Goal: Transaction & Acquisition: Purchase product/service

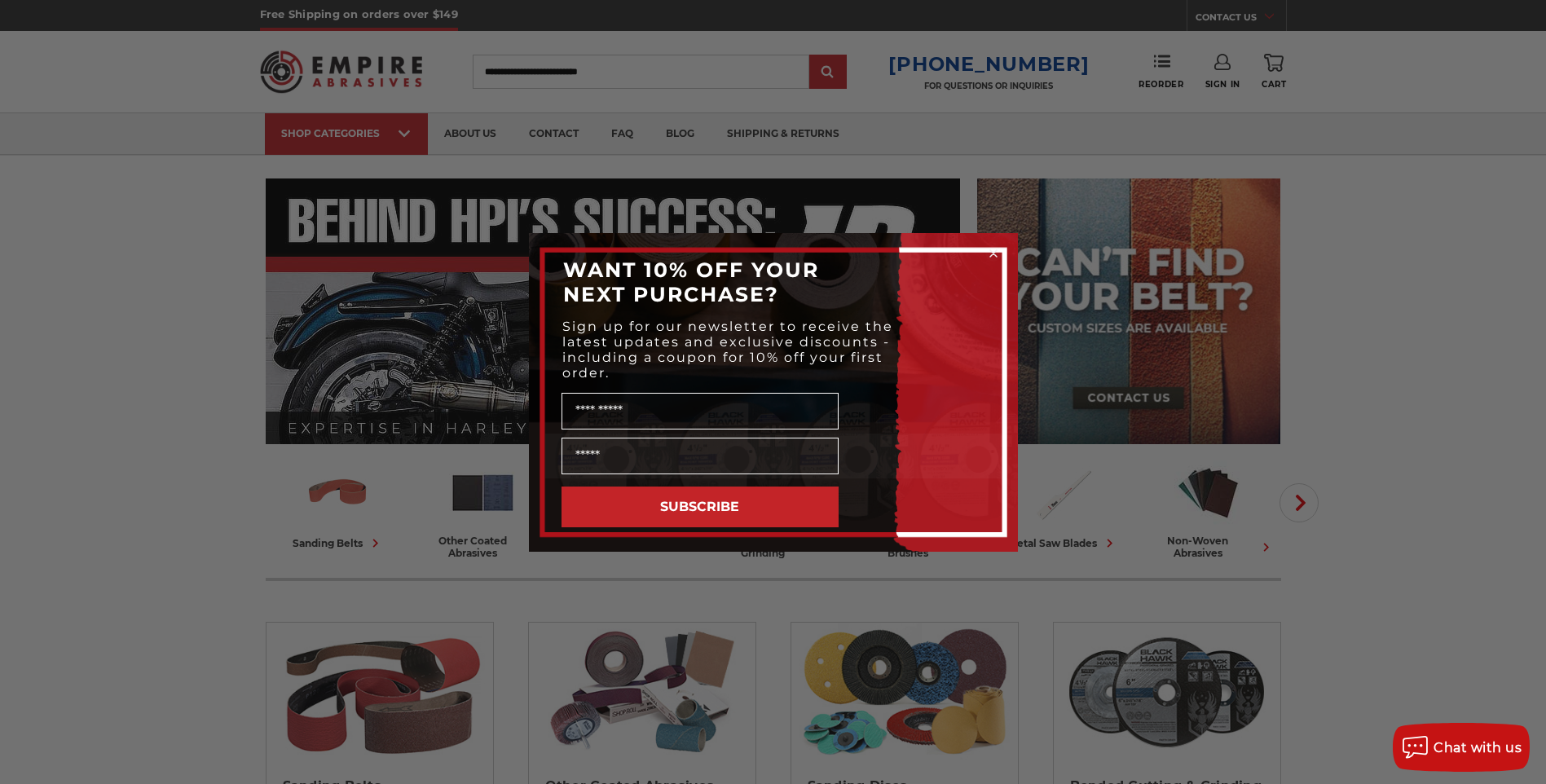
click at [990, 252] on circle "Close dialog" at bounding box center [993, 252] width 16 height 16
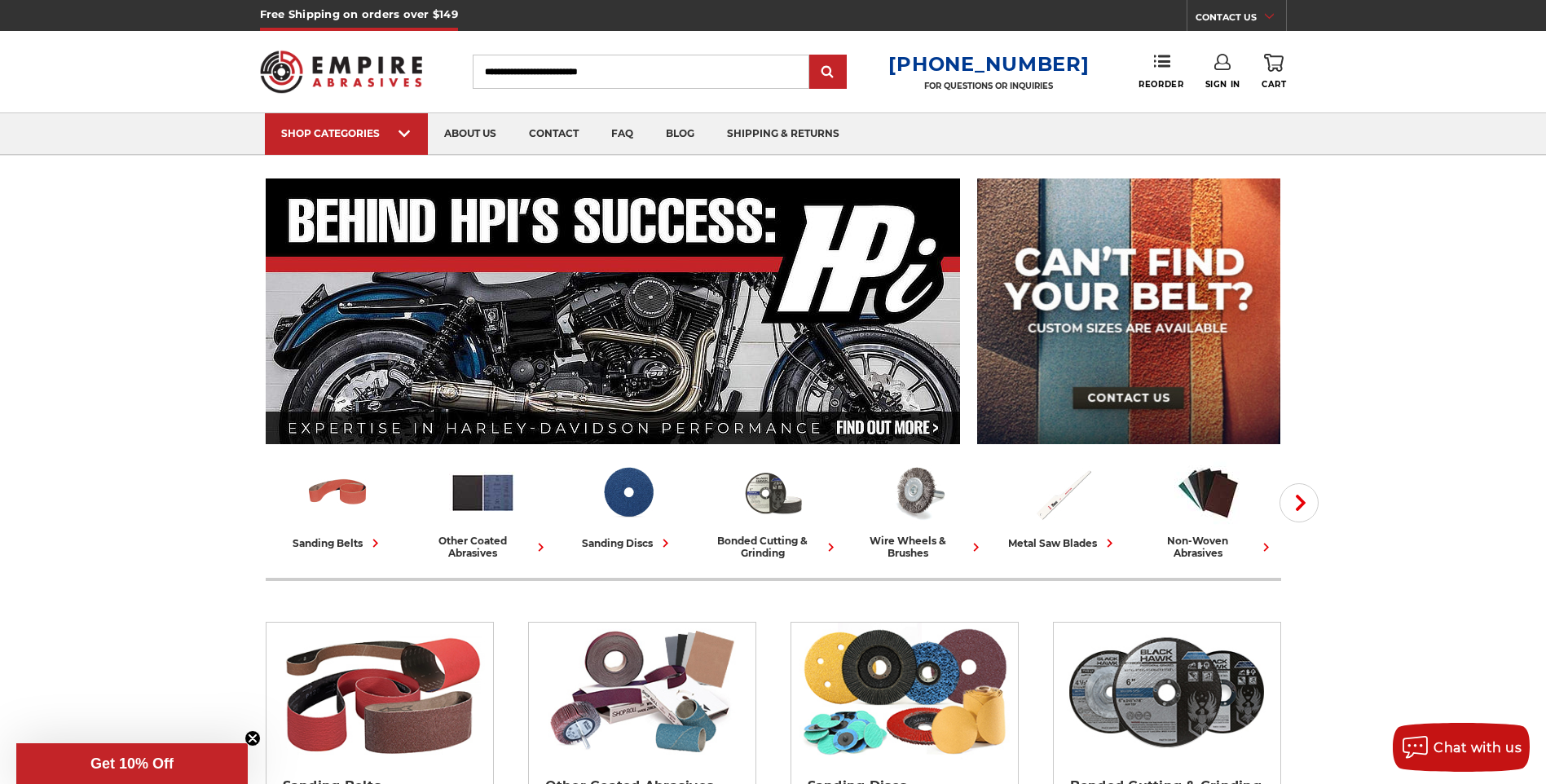
click at [1221, 72] on link "Sign In" at bounding box center [1222, 71] width 35 height 36
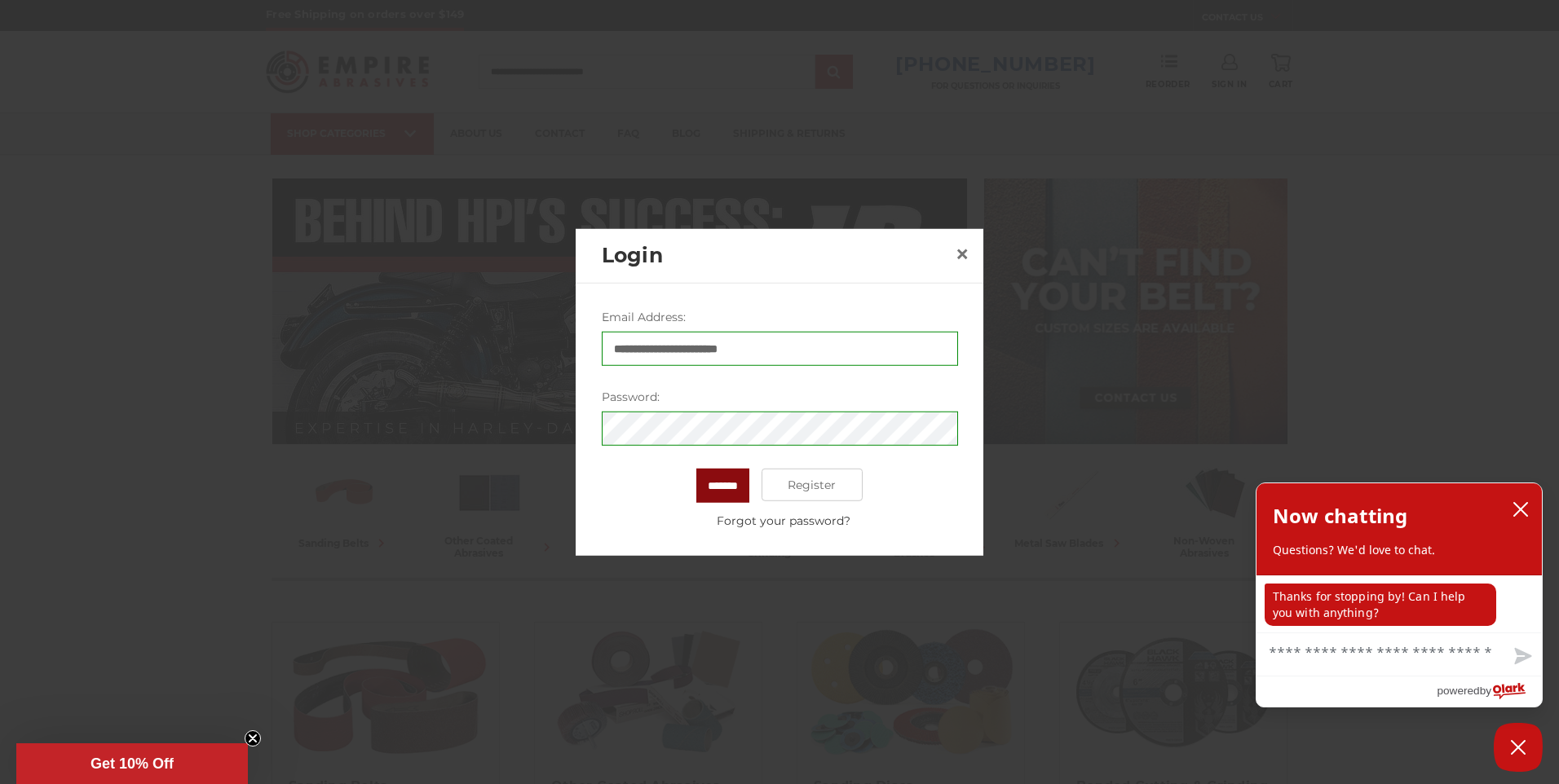
click at [724, 484] on input "*******" at bounding box center [723, 486] width 53 height 35
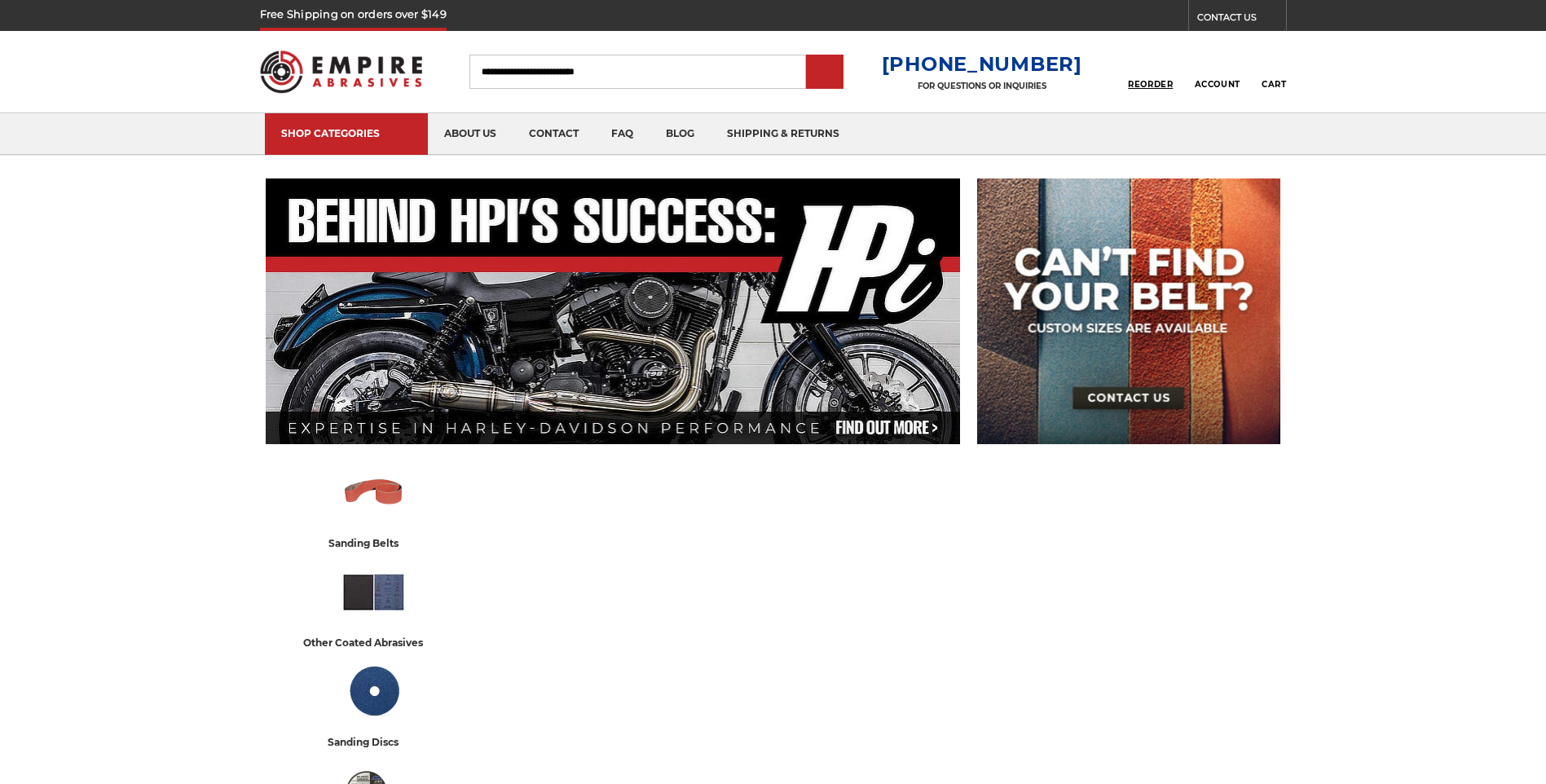
click at [1153, 79] on span "Reorder" at bounding box center [1150, 84] width 45 height 11
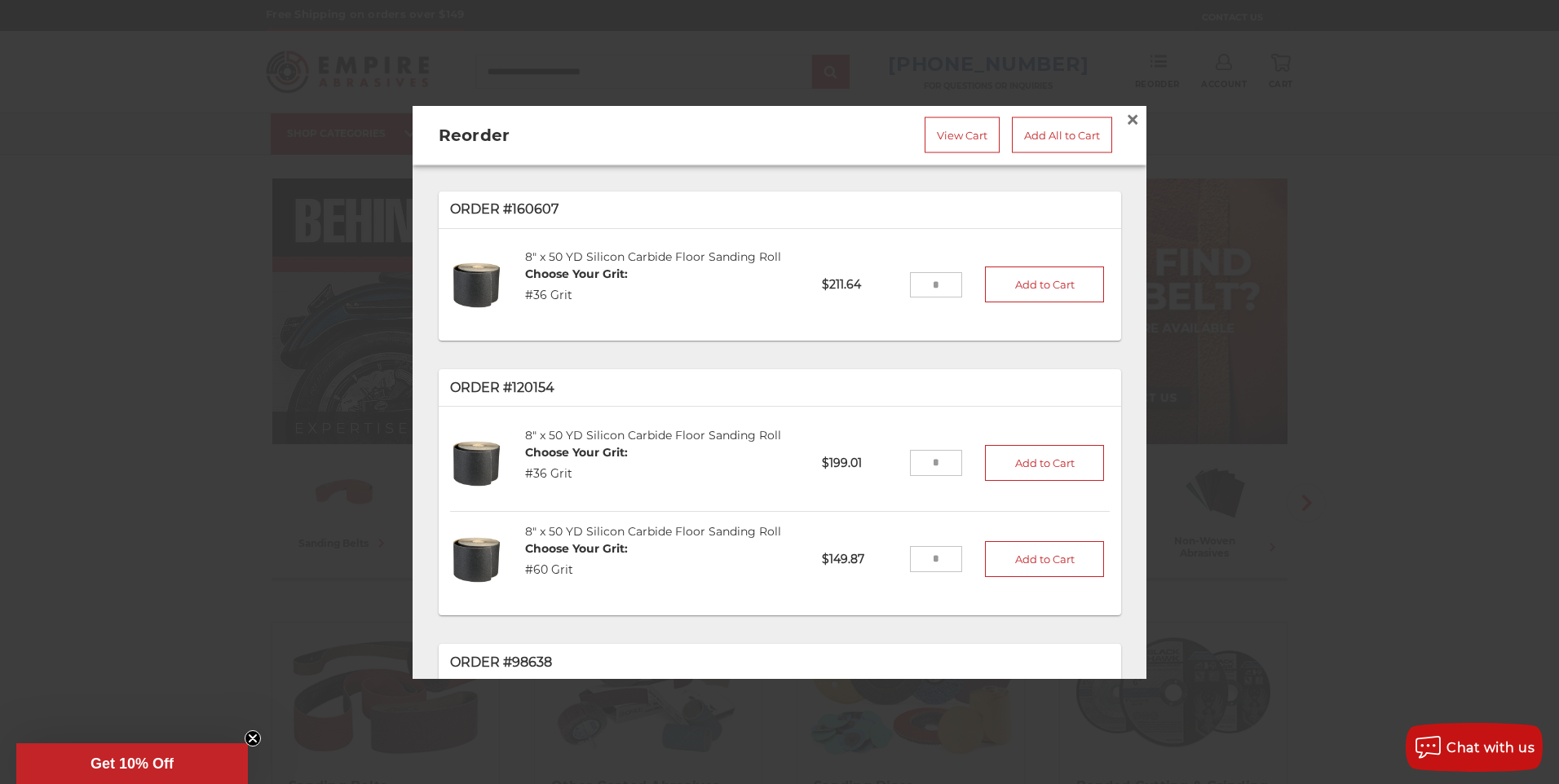
click at [923, 280] on input "tel" at bounding box center [936, 284] width 53 height 26
type input "*"
click at [1034, 279] on button "Add to Cart" at bounding box center [1044, 284] width 119 height 36
click at [944, 127] on link "View Cart" at bounding box center [961, 136] width 75 height 36
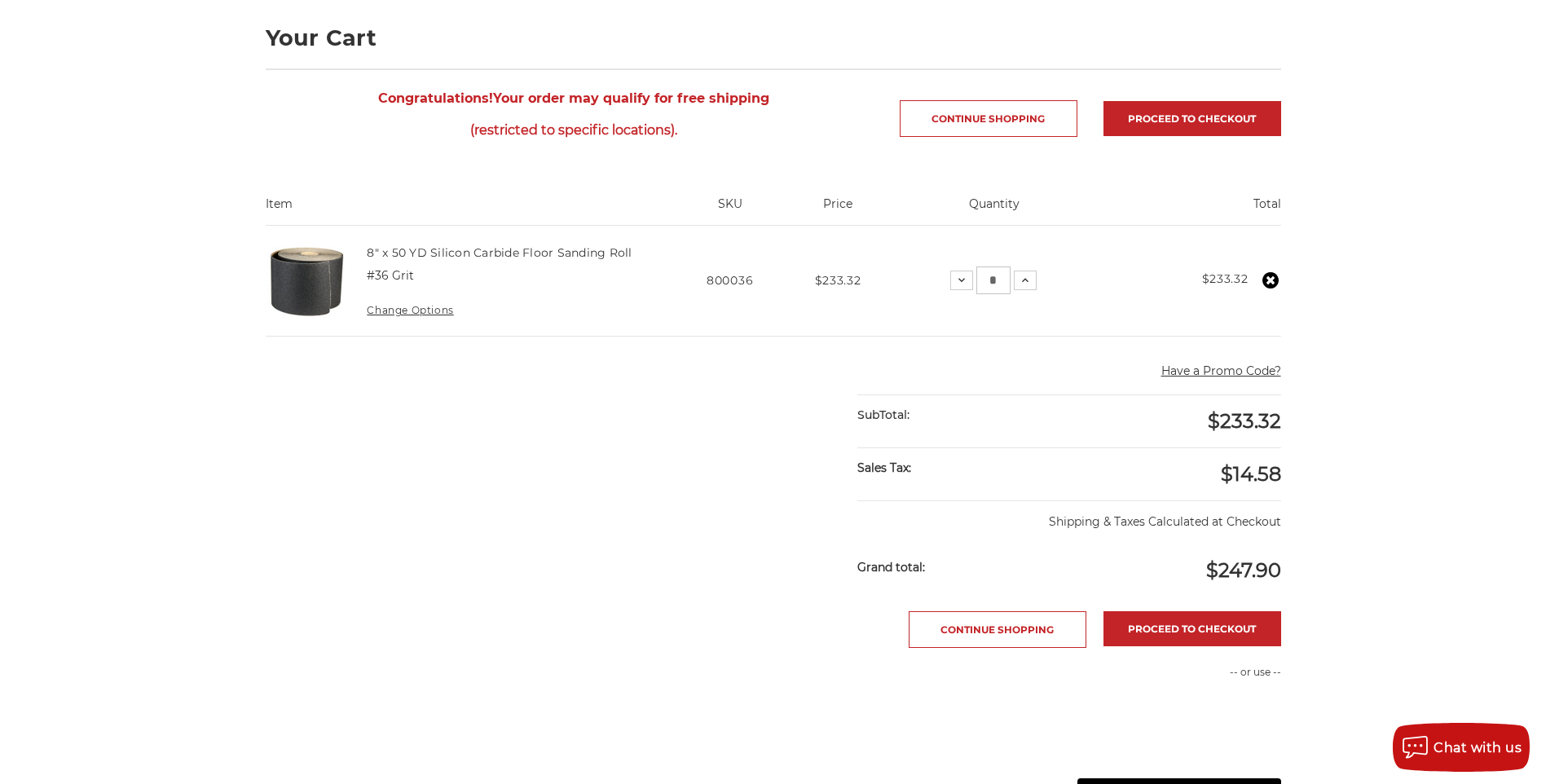
scroll to position [244, 0]
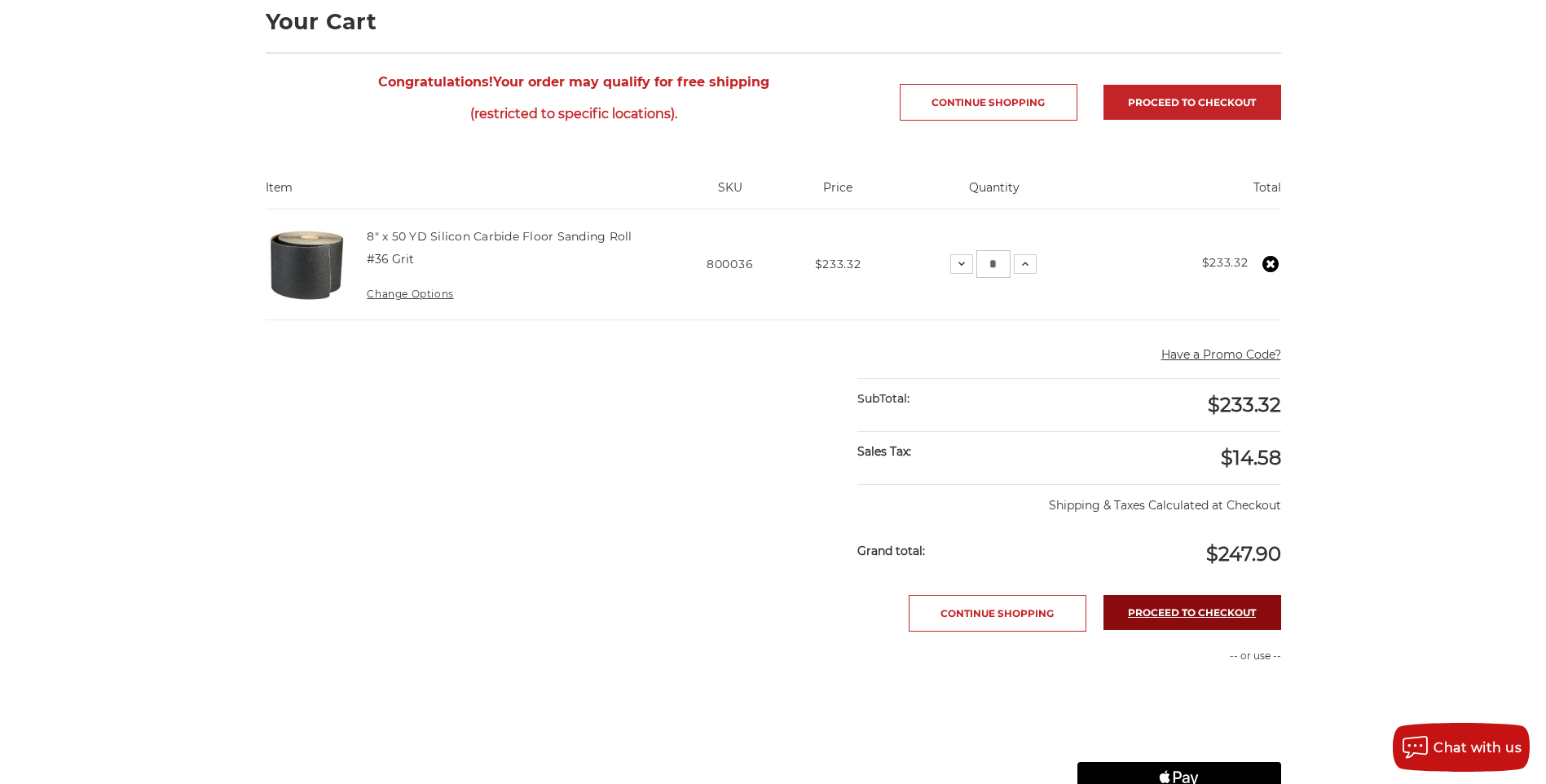
click at [1194, 616] on link "Proceed to checkout" at bounding box center [1192, 612] width 178 height 35
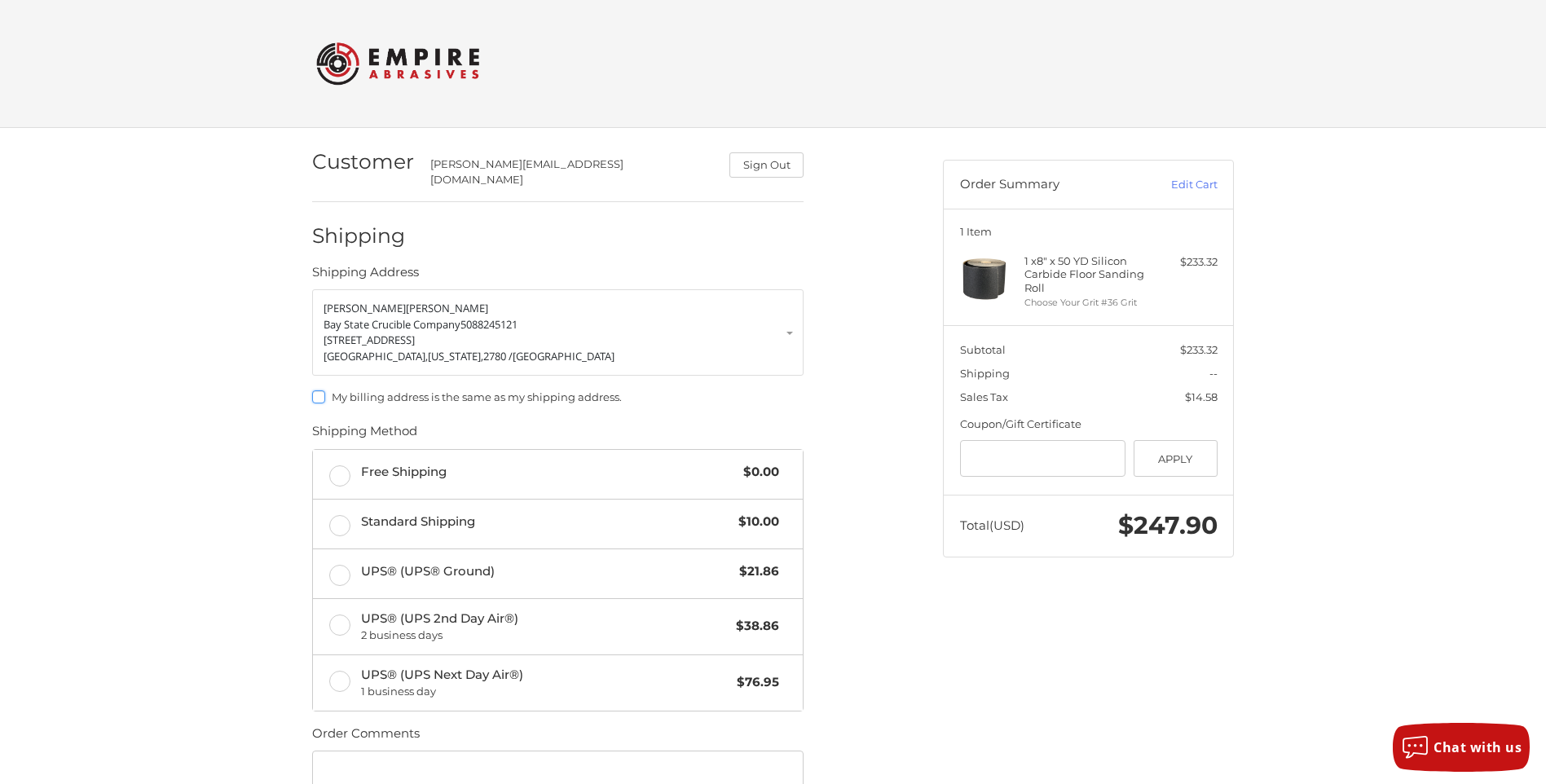
scroll to position [81, 0]
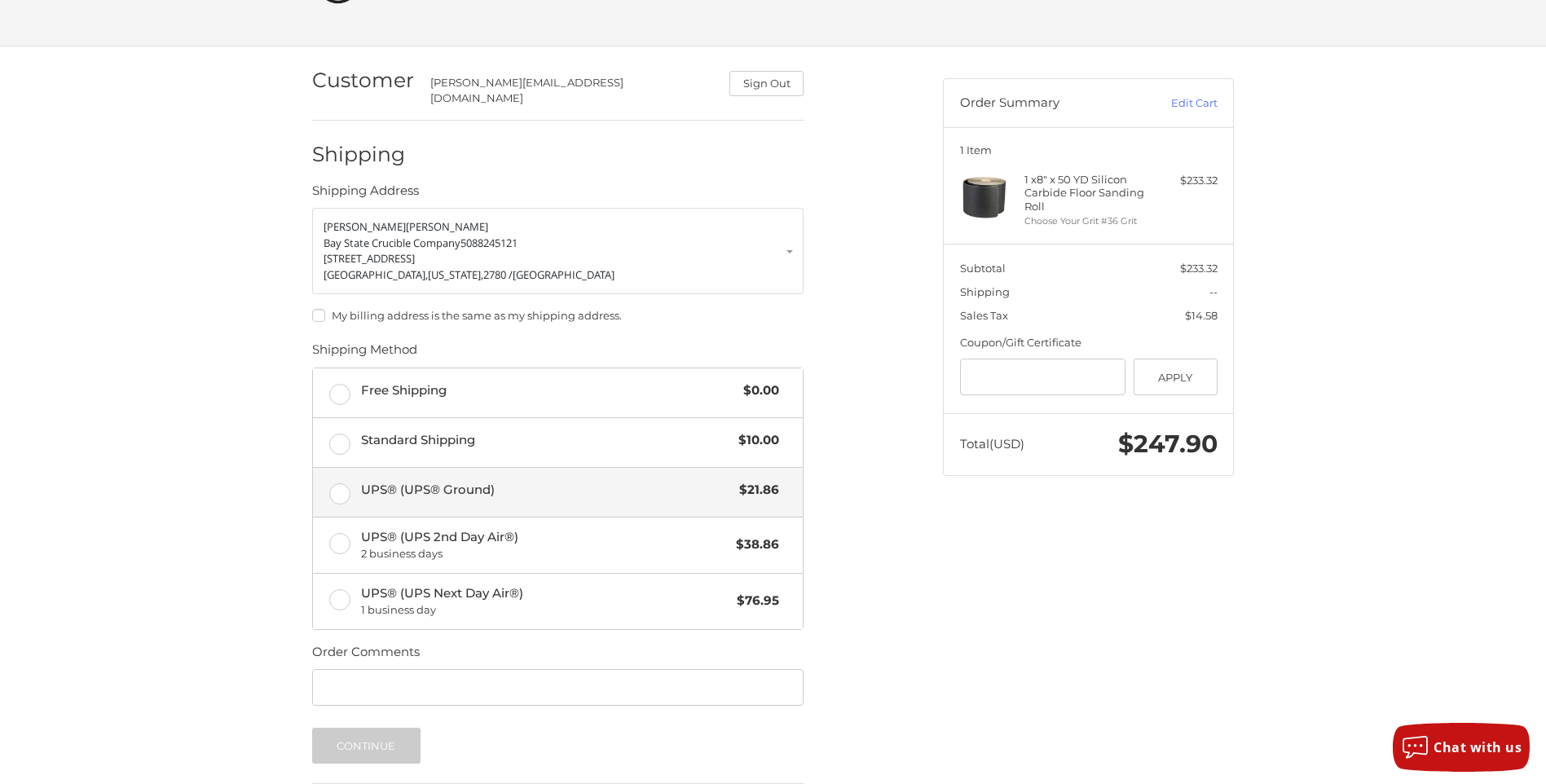
click at [344, 485] on label "UPS® (UPS® Ground) $21.86" at bounding box center [558, 491] width 490 height 48
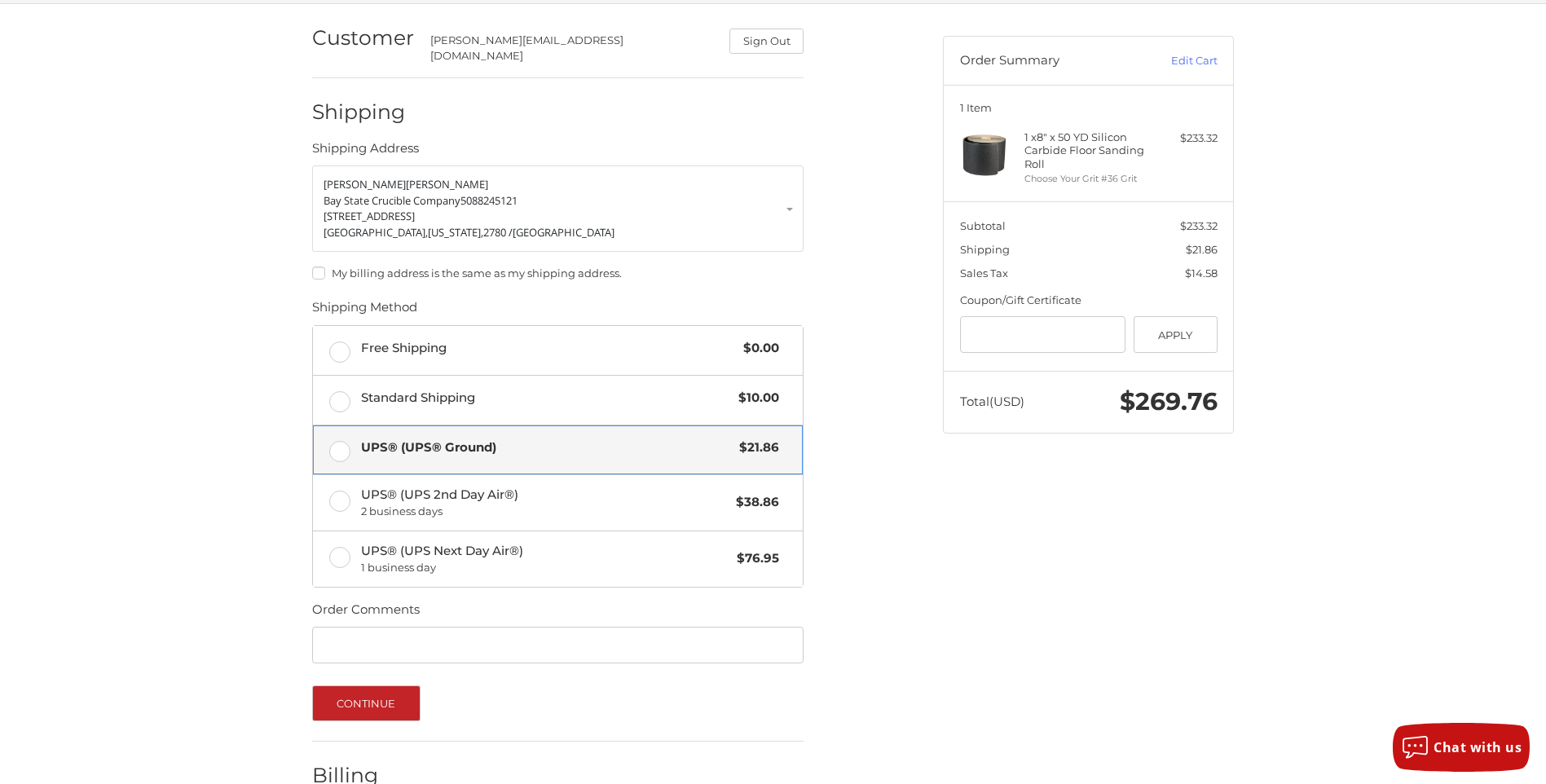
scroll to position [210, 0]
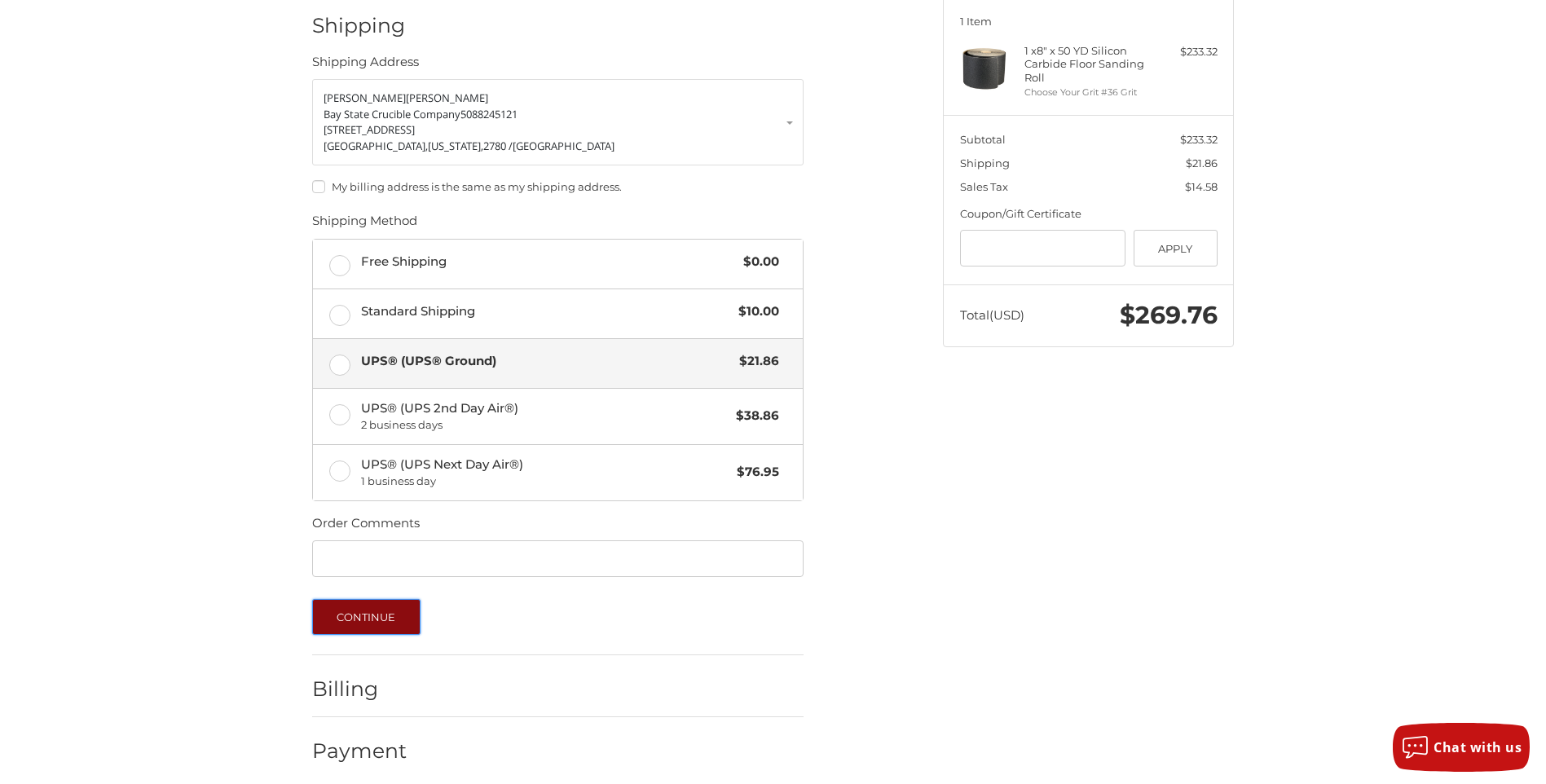
click at [360, 599] on button "Continue" at bounding box center [367, 617] width 108 height 36
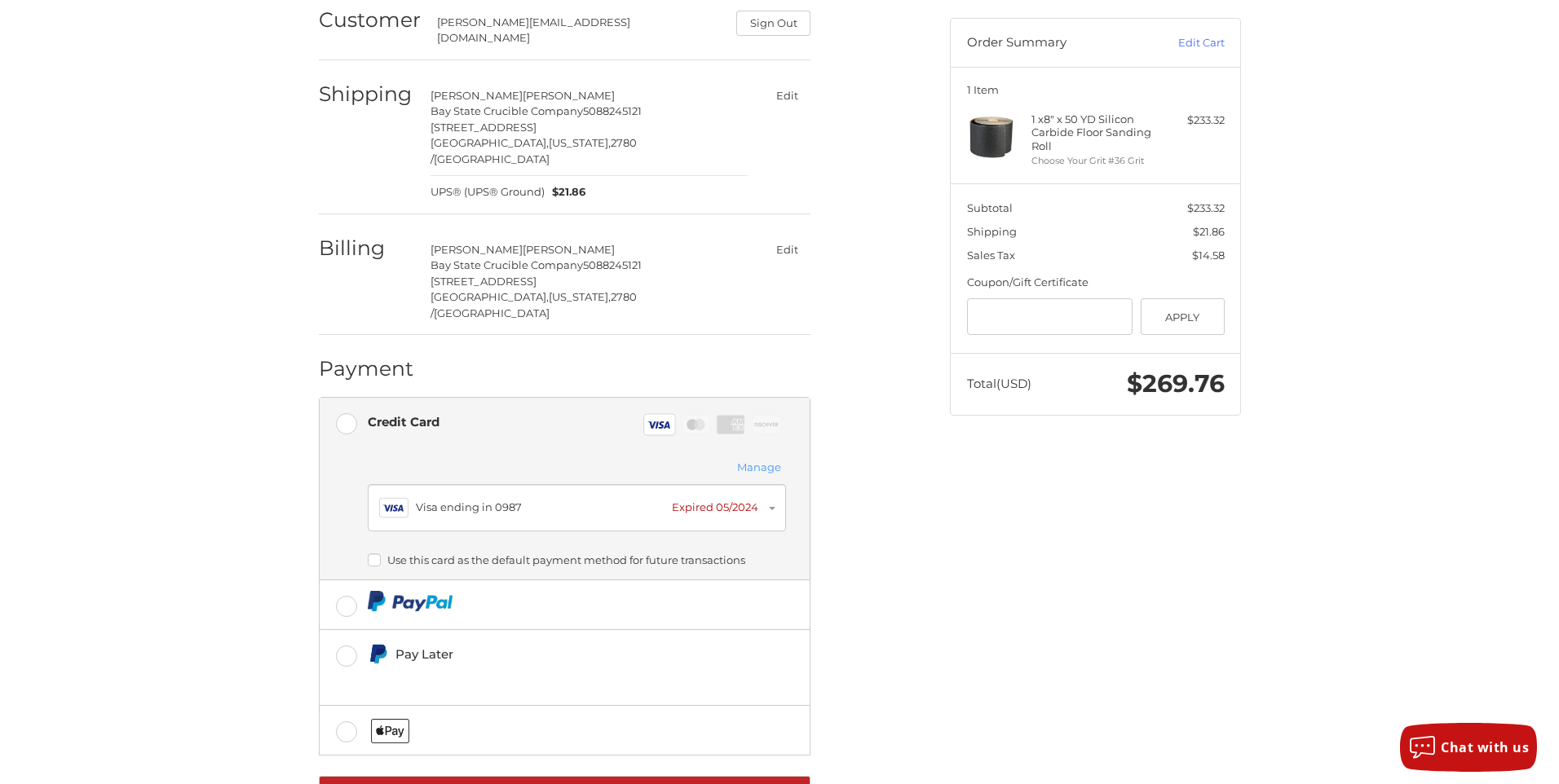
scroll to position [171, 0]
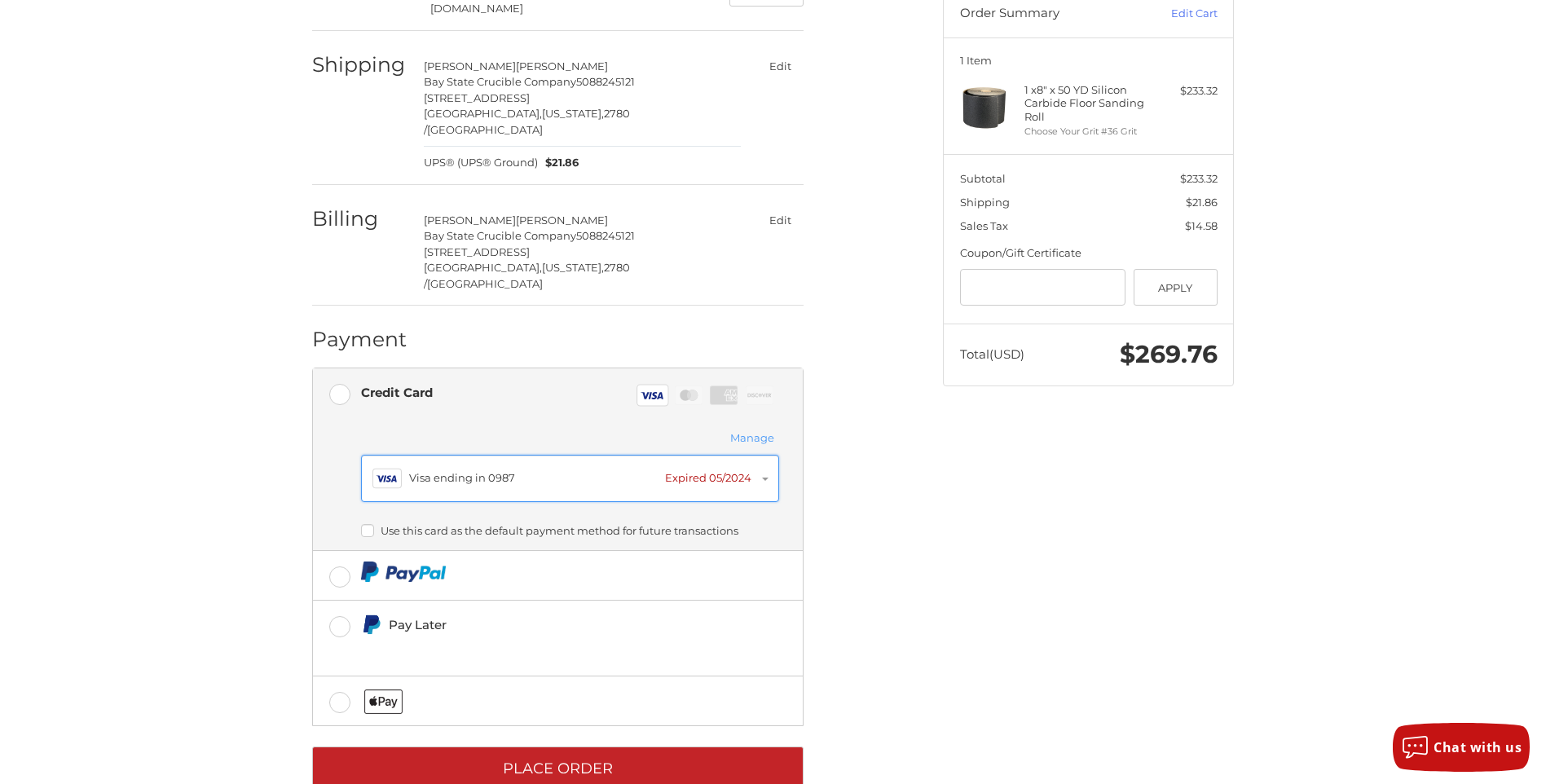
click at [764, 454] on button "Visa Visa ending in 0987 Expired 05/2024" at bounding box center [570, 478] width 418 height 48
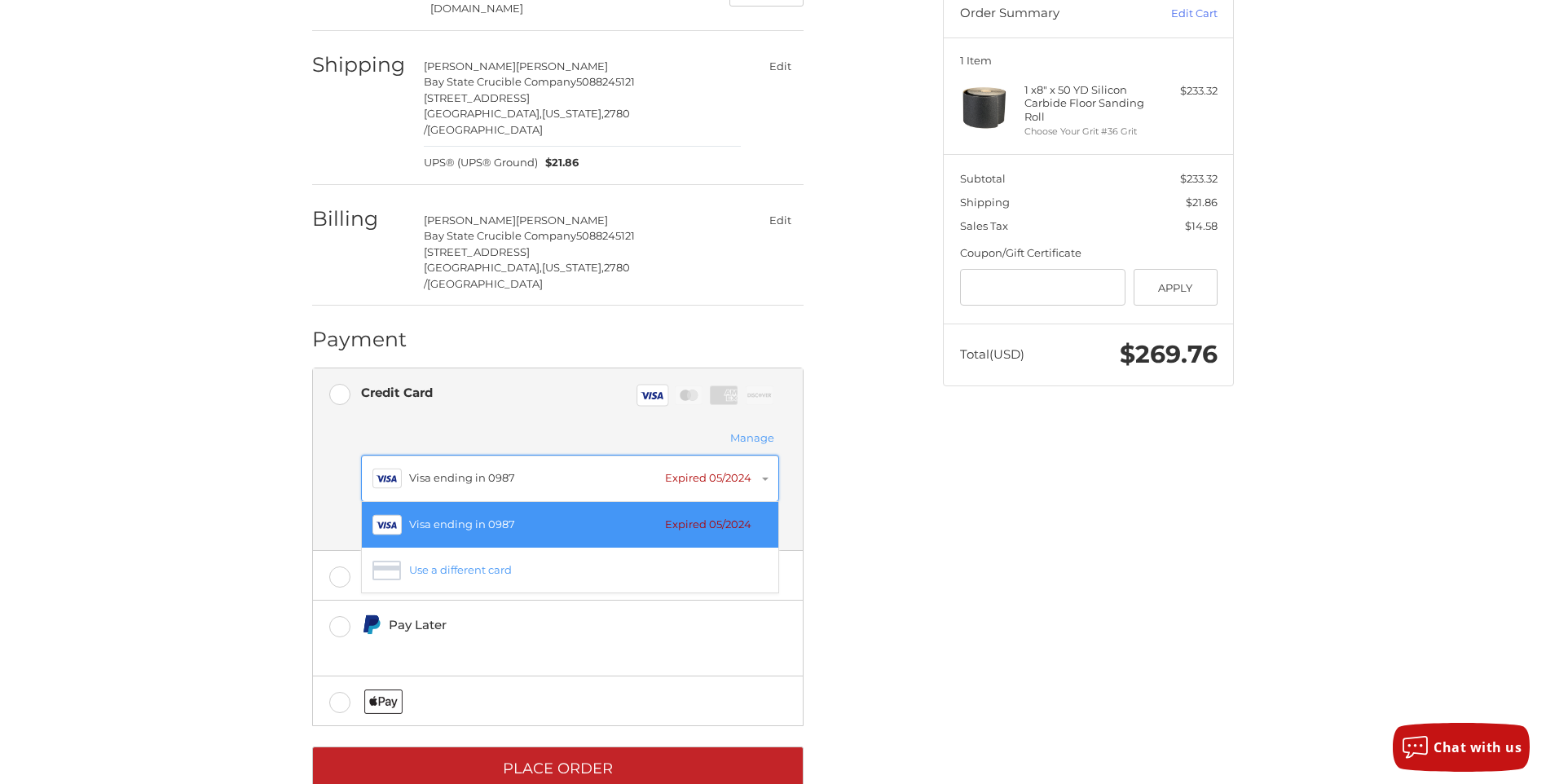
click at [764, 454] on button "Visa Visa ending in 0987 Expired 05/2024" at bounding box center [570, 478] width 418 height 48
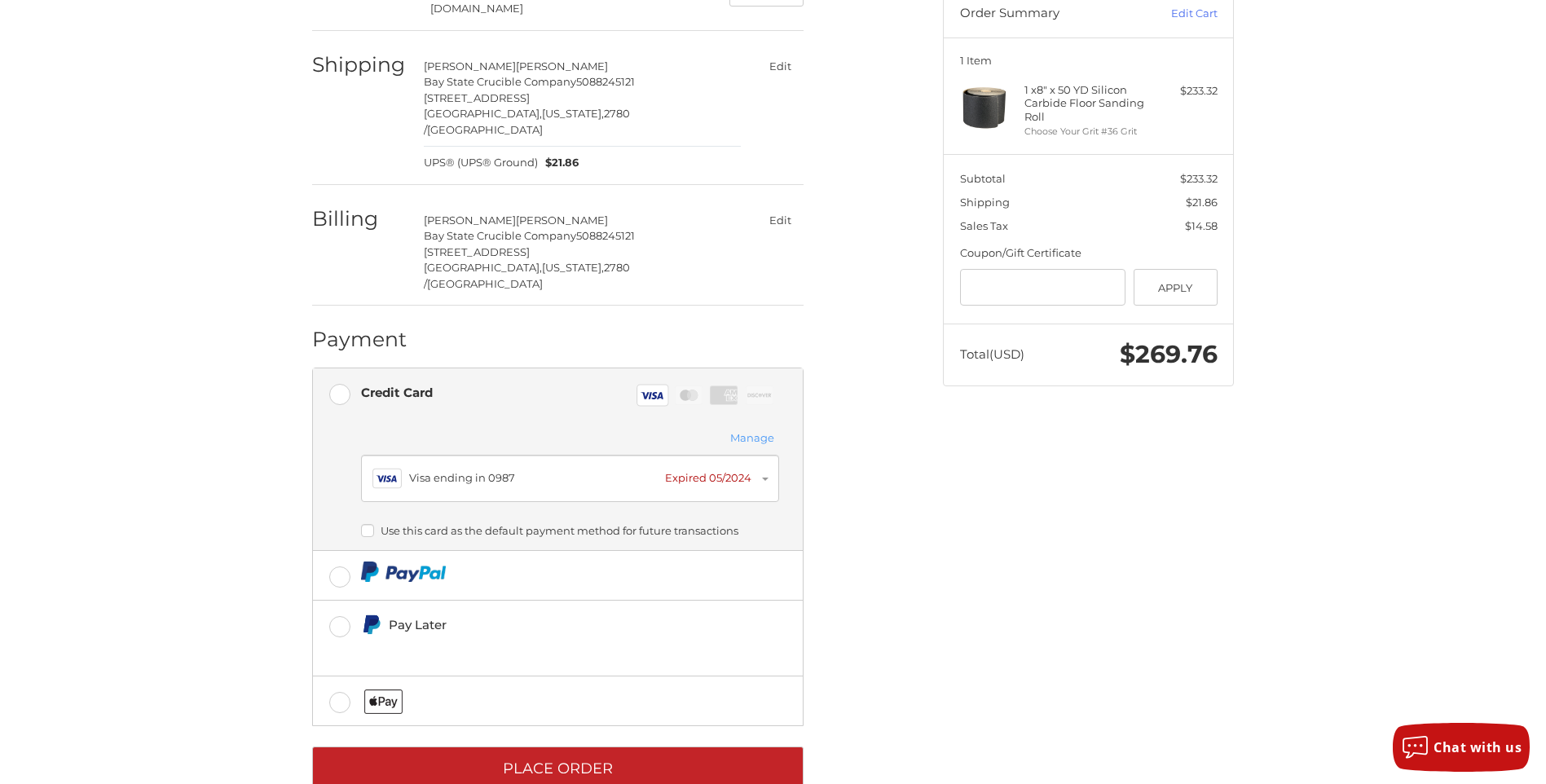
click at [757, 429] on button "Manage" at bounding box center [751, 438] width 53 height 18
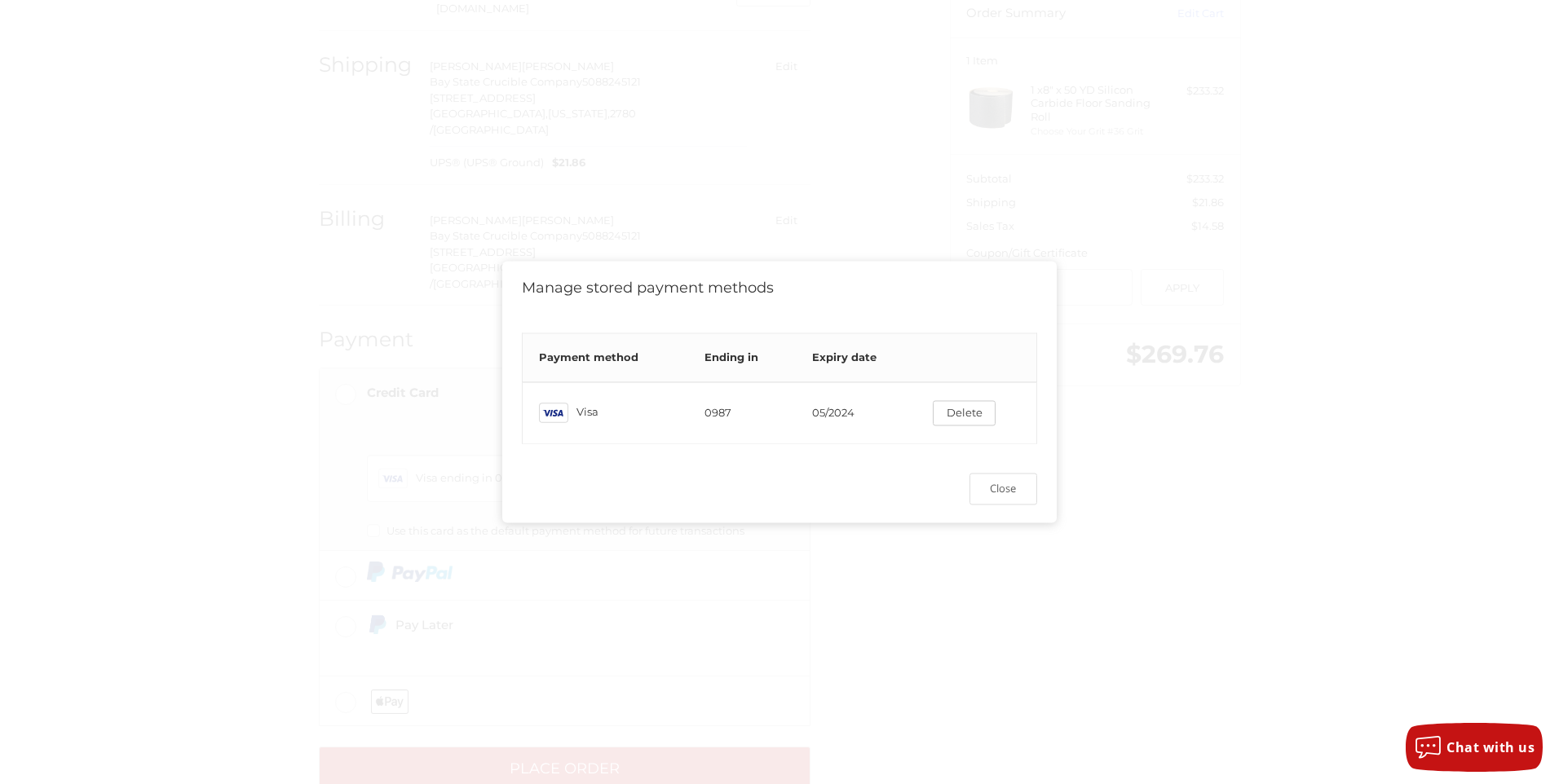
click at [558, 404] on rect at bounding box center [553, 413] width 29 height 20
click at [614, 405] on td "Visa Visa" at bounding box center [604, 413] width 165 height 62
click at [720, 416] on td "0987" at bounding box center [742, 413] width 108 height 62
drag, startPoint x: 752, startPoint y: 408, endPoint x: 802, endPoint y: 403, distance: 50.2
click at [755, 408] on td "0987" at bounding box center [742, 413] width 108 height 62
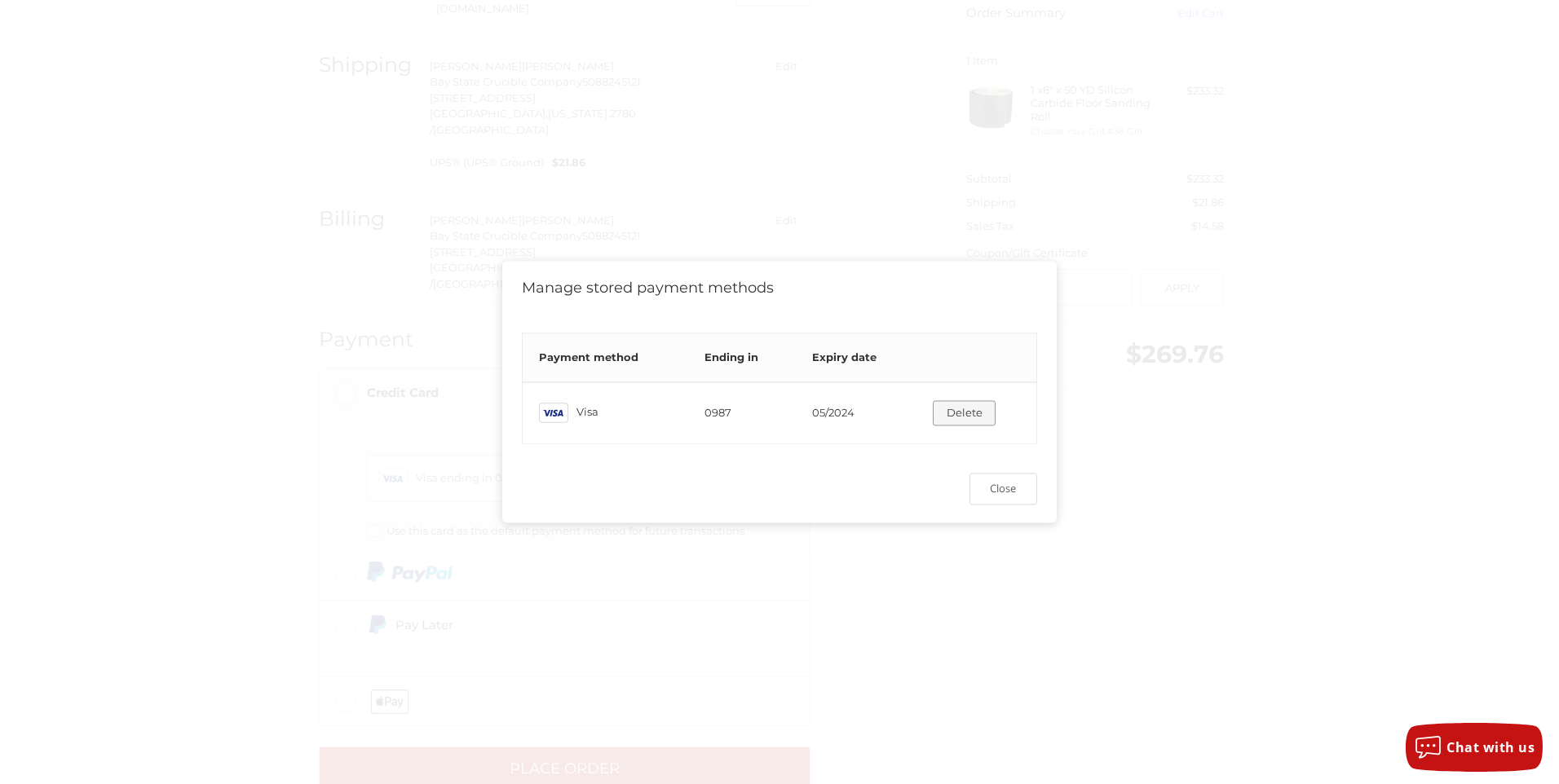
drag, startPoint x: 833, startPoint y: 412, endPoint x: 943, endPoint y: 416, distance: 110.1
click at [835, 412] on td "05/2024" at bounding box center [856, 413] width 121 height 62
click at [1001, 500] on button "Close" at bounding box center [1003, 488] width 67 height 32
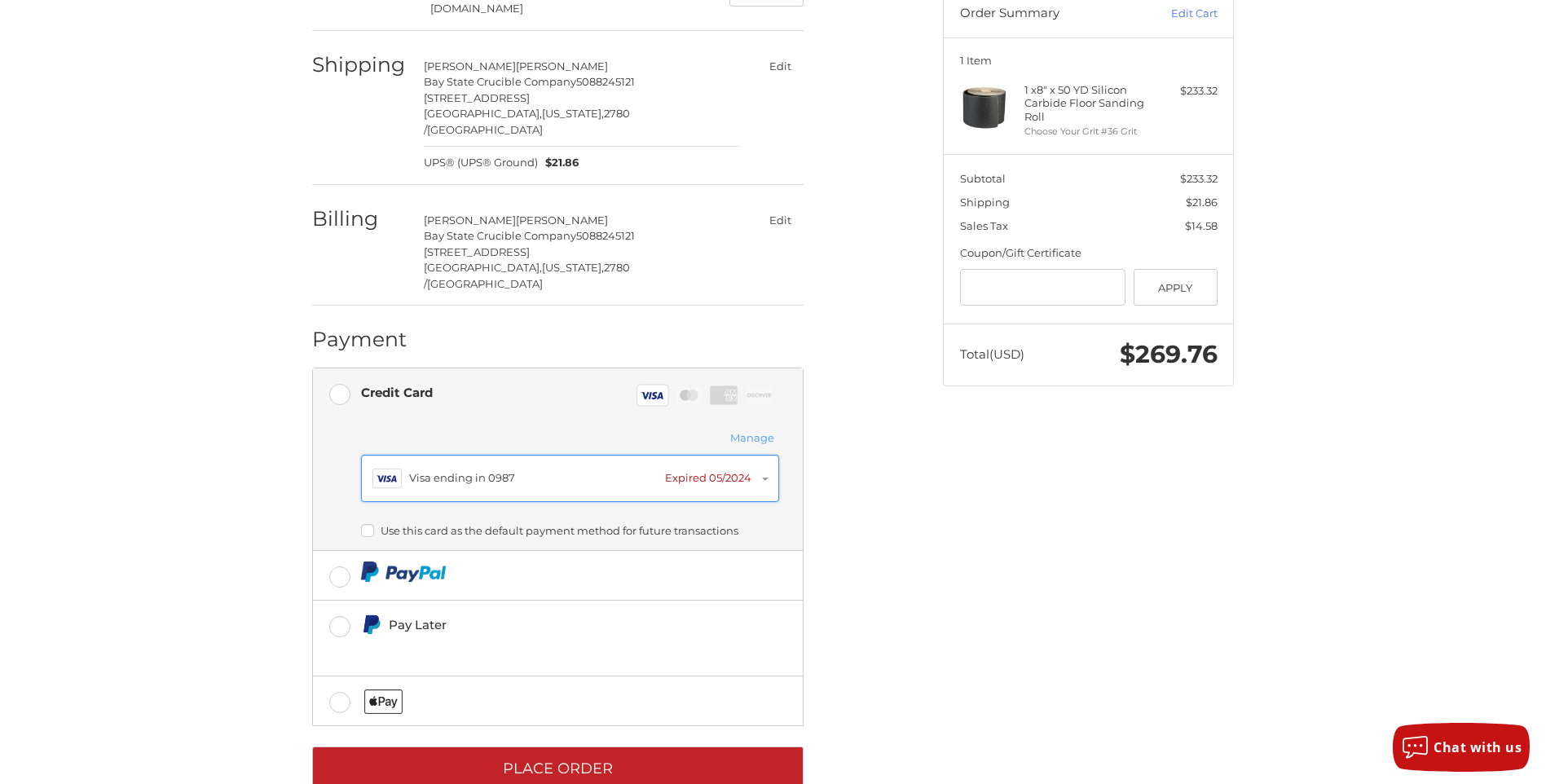
click at [710, 470] on div "Expired 05/2024" at bounding box center [708, 478] width 86 height 16
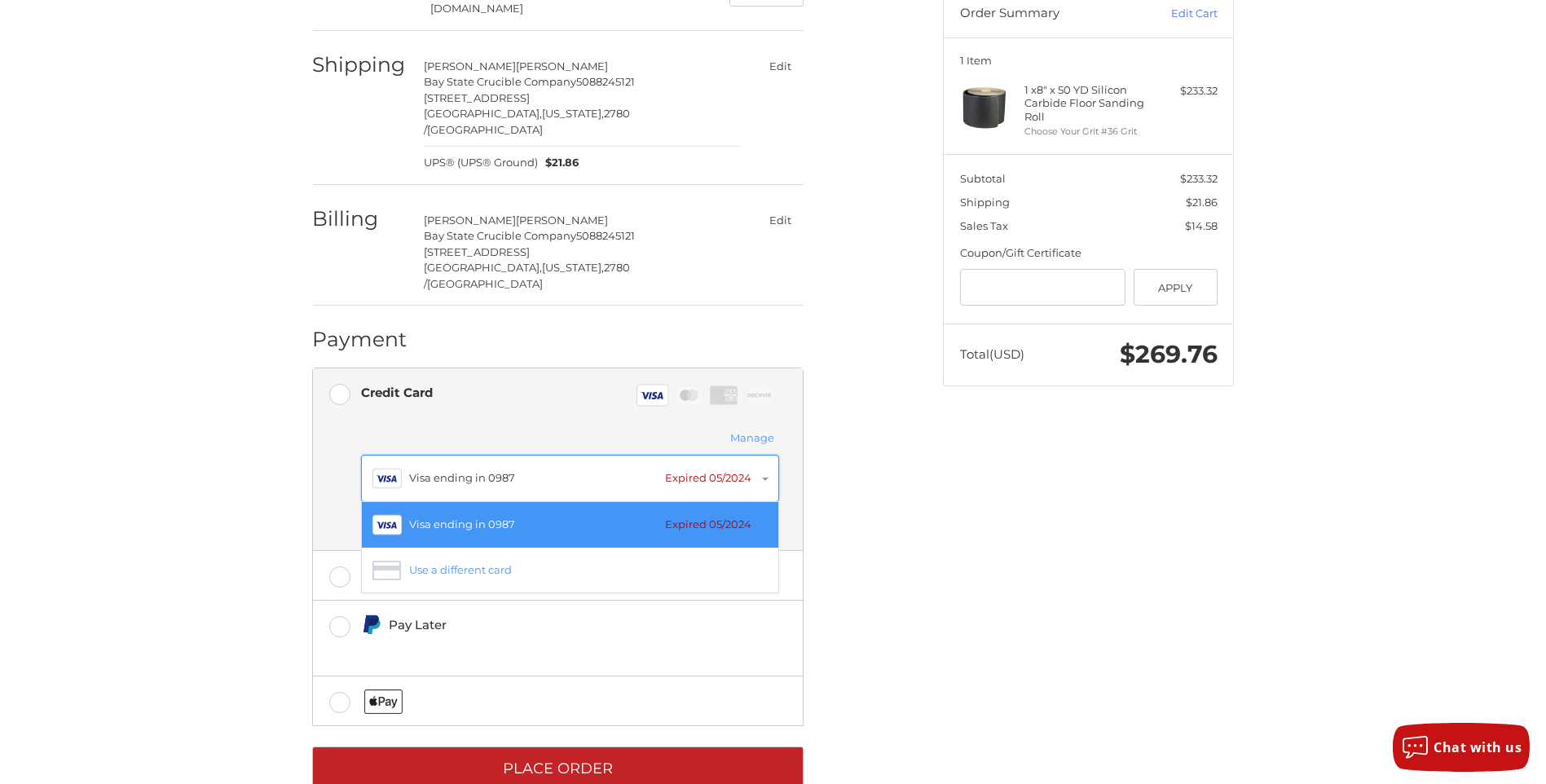
click at [710, 470] on div "Expired 05/2024" at bounding box center [708, 478] width 86 height 16
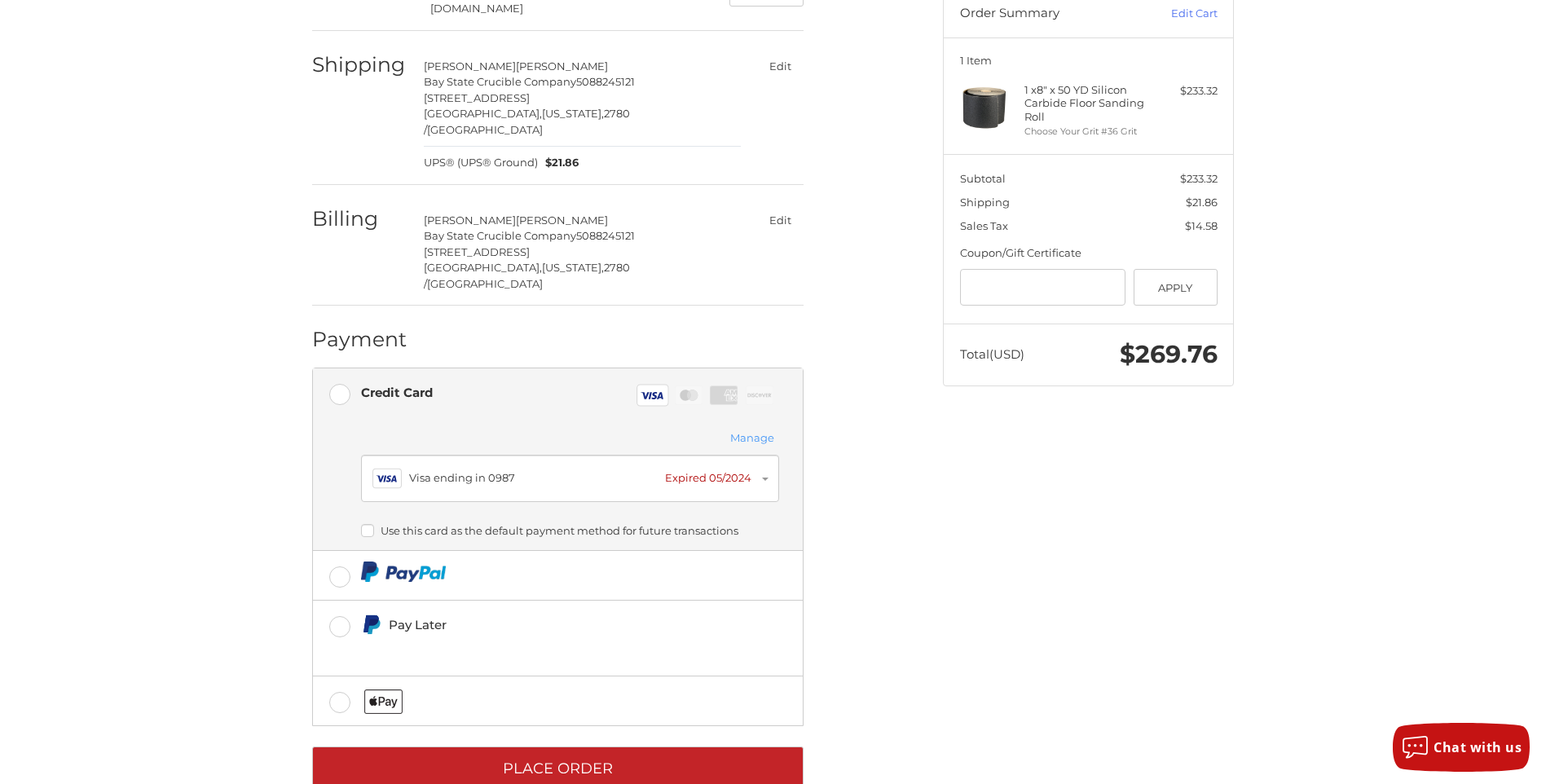
click at [750, 429] on button "Manage" at bounding box center [751, 438] width 53 height 18
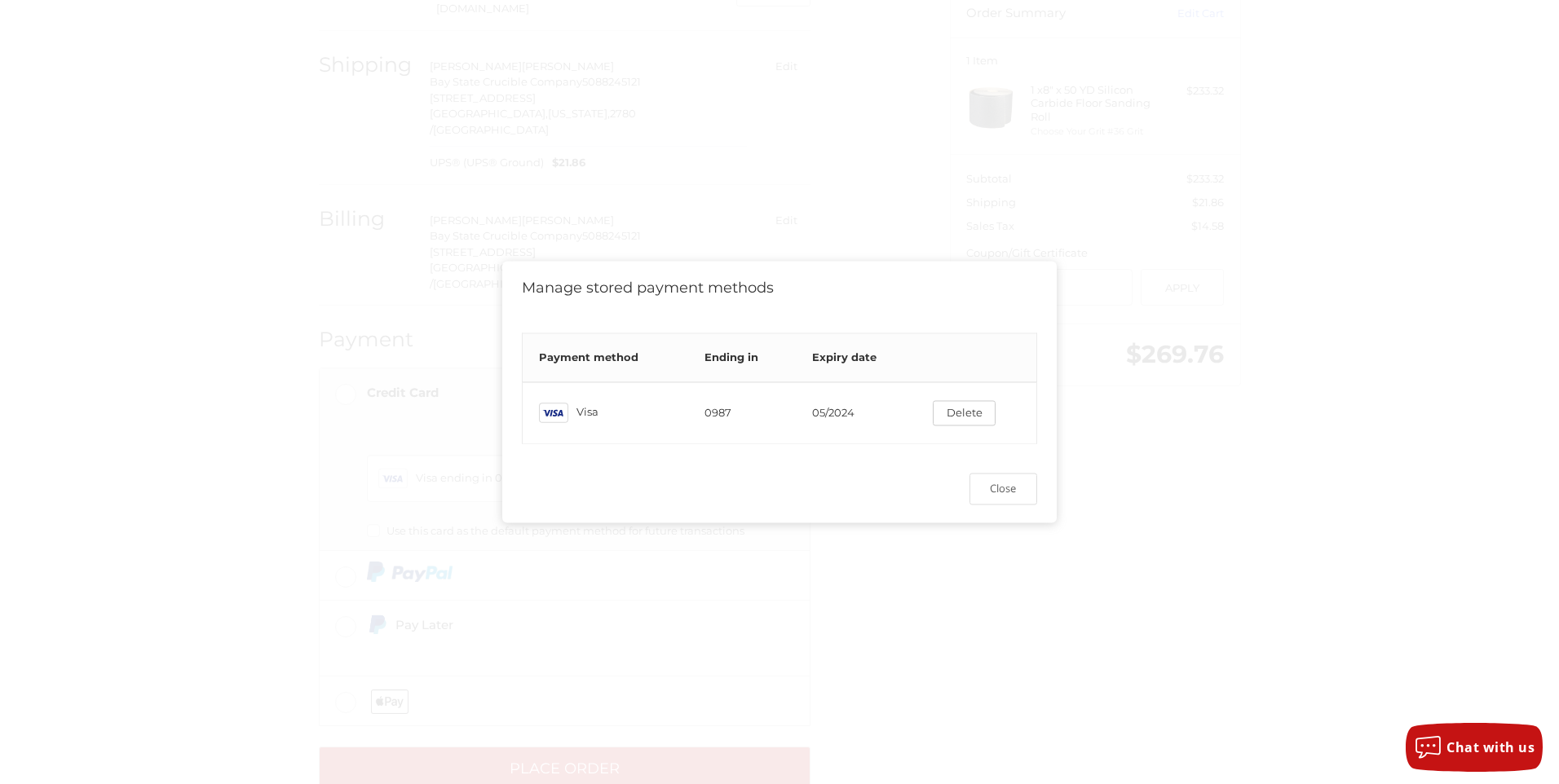
click at [817, 404] on td "05/2024" at bounding box center [856, 413] width 121 height 62
click at [834, 410] on td "05/2024" at bounding box center [856, 413] width 121 height 62
drag, startPoint x: 834, startPoint y: 410, endPoint x: 848, endPoint y: 410, distance: 14.0
click at [849, 410] on td "05/2024" at bounding box center [856, 413] width 121 height 62
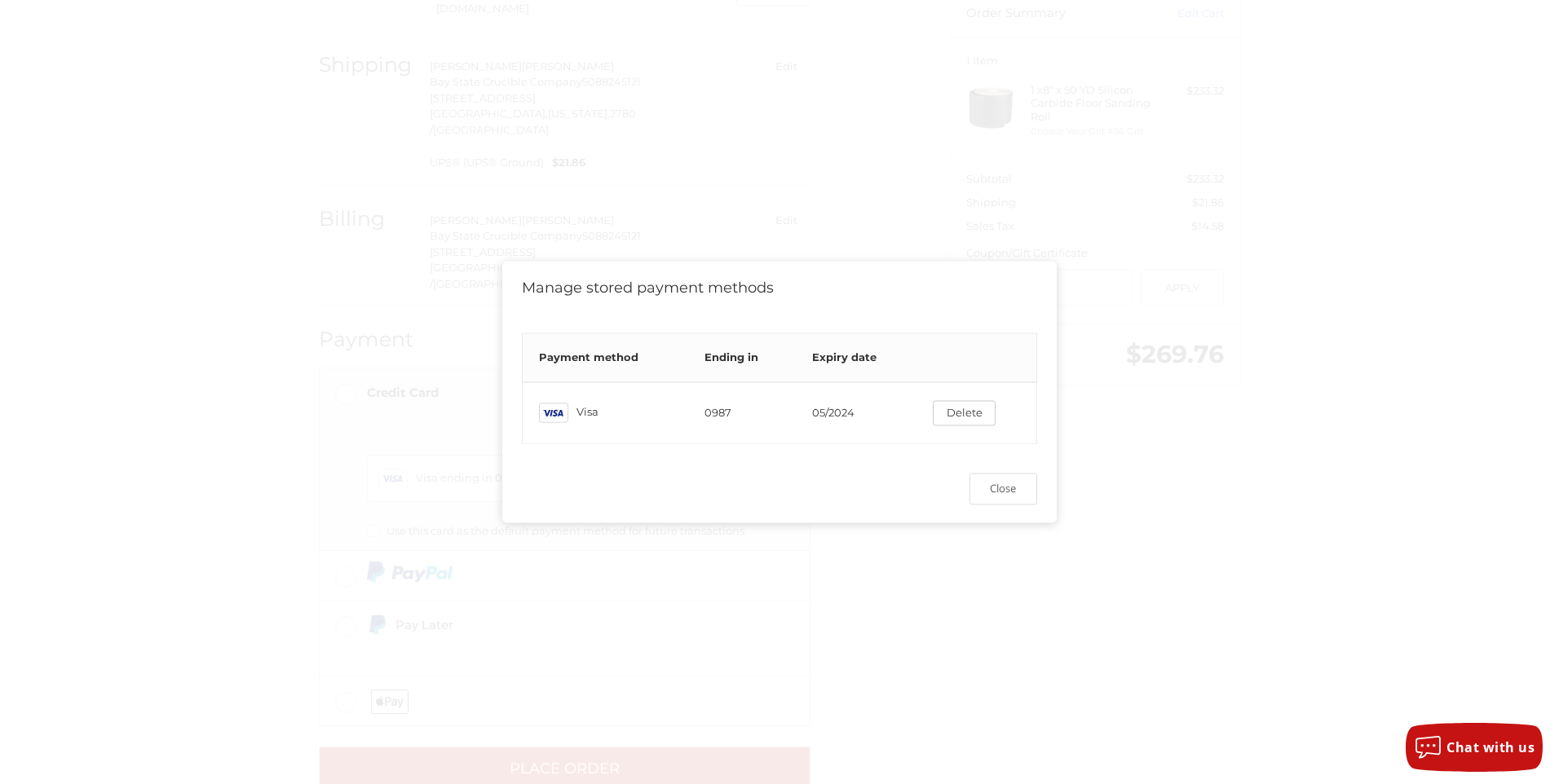
click at [815, 410] on td "05/2024" at bounding box center [856, 413] width 121 height 62
drag, startPoint x: 812, startPoint y: 405, endPoint x: 858, endPoint y: 411, distance: 46.4
click at [858, 411] on td "05/2024" at bounding box center [856, 413] width 121 height 62
drag, startPoint x: 858, startPoint y: 411, endPoint x: 803, endPoint y: 405, distance: 55.3
click at [803, 405] on td "05/2024" at bounding box center [856, 413] width 121 height 62
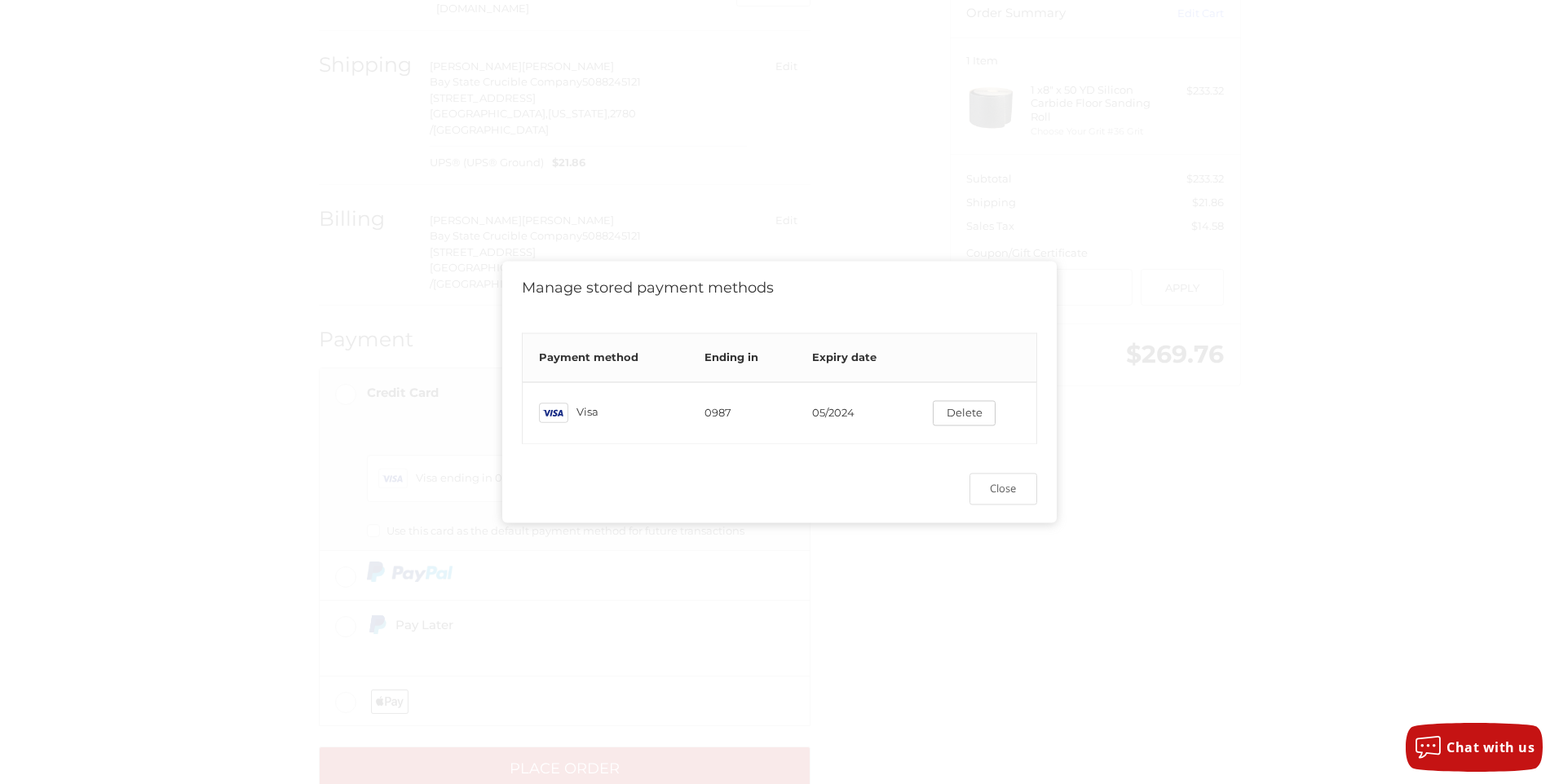
drag, startPoint x: 553, startPoint y: 407, endPoint x: 839, endPoint y: 414, distance: 286.1
click at [838, 414] on td "05/2024" at bounding box center [856, 413] width 121 height 62
click at [952, 406] on button "Delete" at bounding box center [964, 413] width 62 height 25
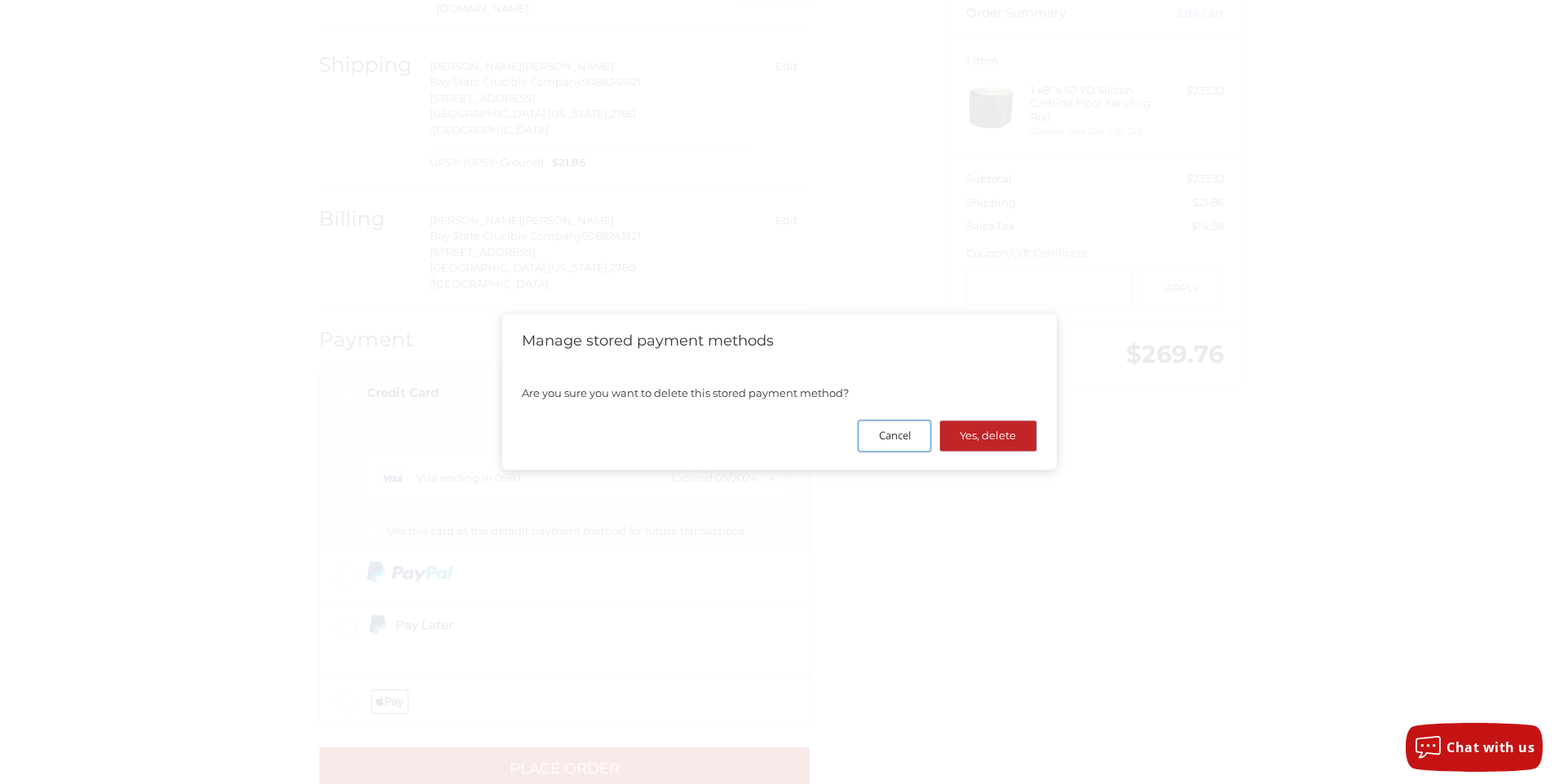
click at [895, 443] on button "Cancel" at bounding box center [894, 436] width 73 height 32
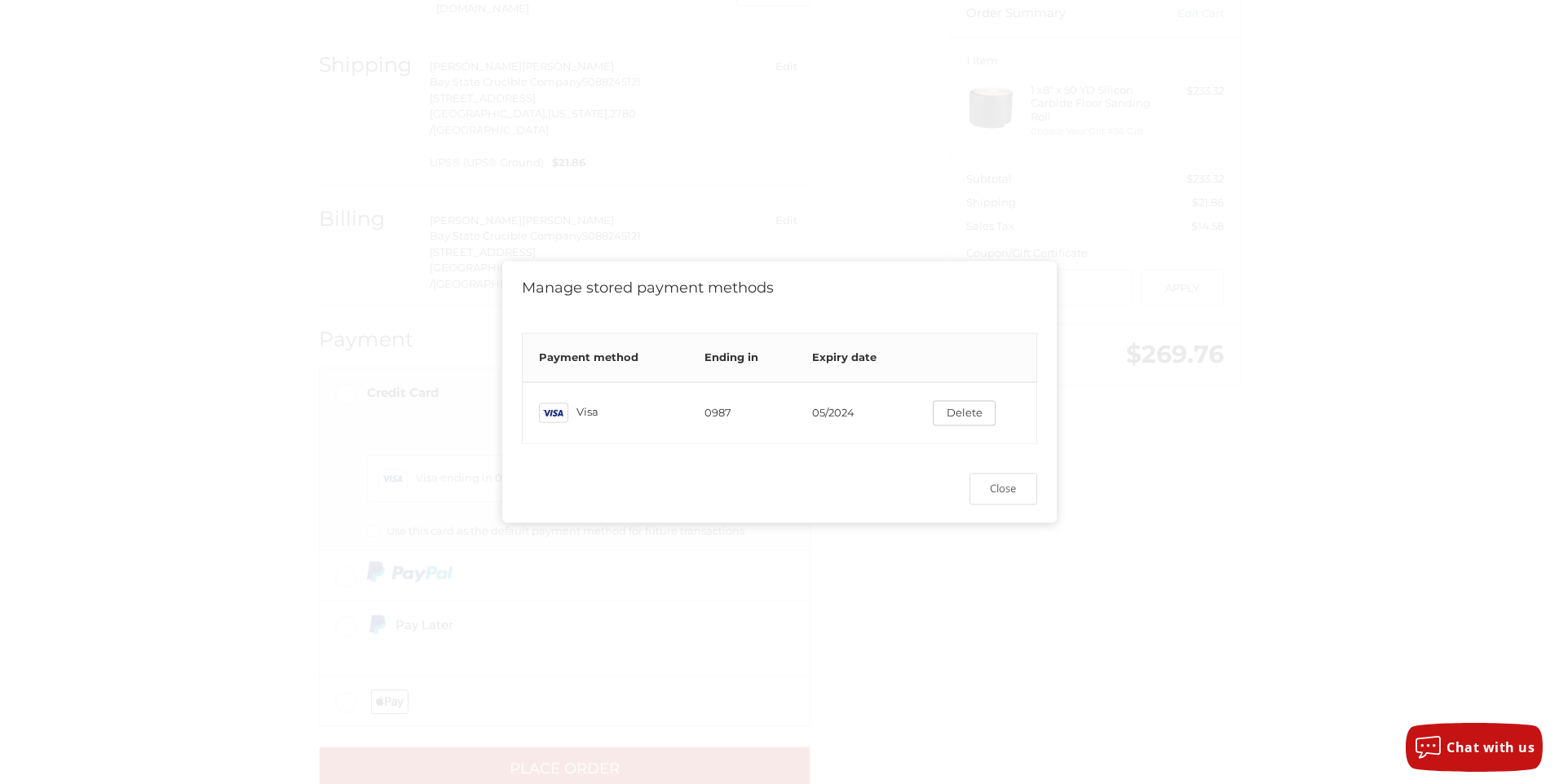
click at [828, 415] on td "05/2024" at bounding box center [856, 413] width 121 height 62
click at [854, 408] on td "05/2024" at bounding box center [856, 413] width 121 height 62
click at [1003, 500] on button "Close" at bounding box center [1003, 488] width 67 height 32
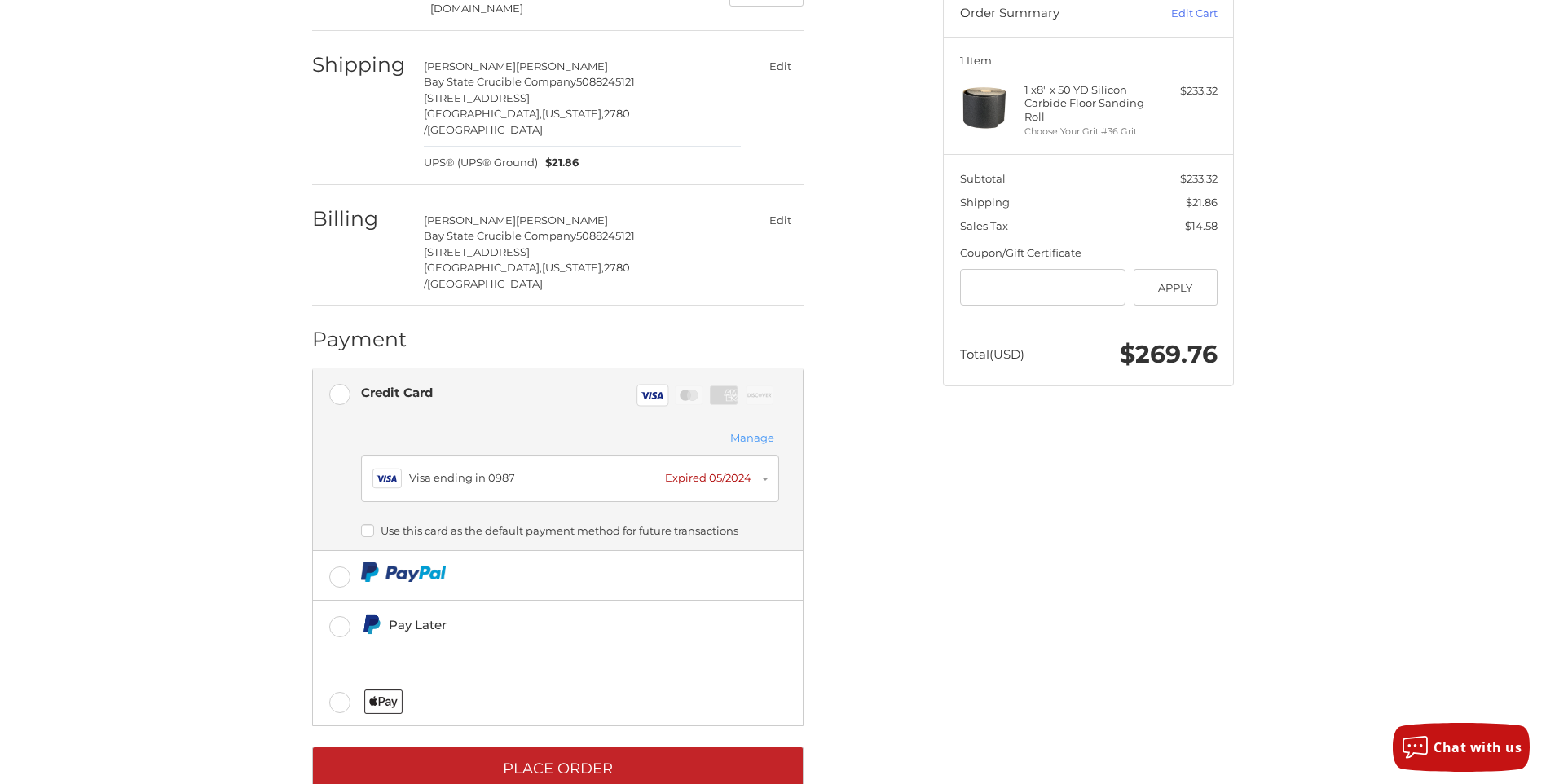
click at [650, 392] on icon at bounding box center [652, 395] width 23 height 7
click at [667, 385] on rect at bounding box center [652, 395] width 31 height 21
click at [412, 470] on div "Visa ending in 0987" at bounding box center [533, 478] width 247 height 16
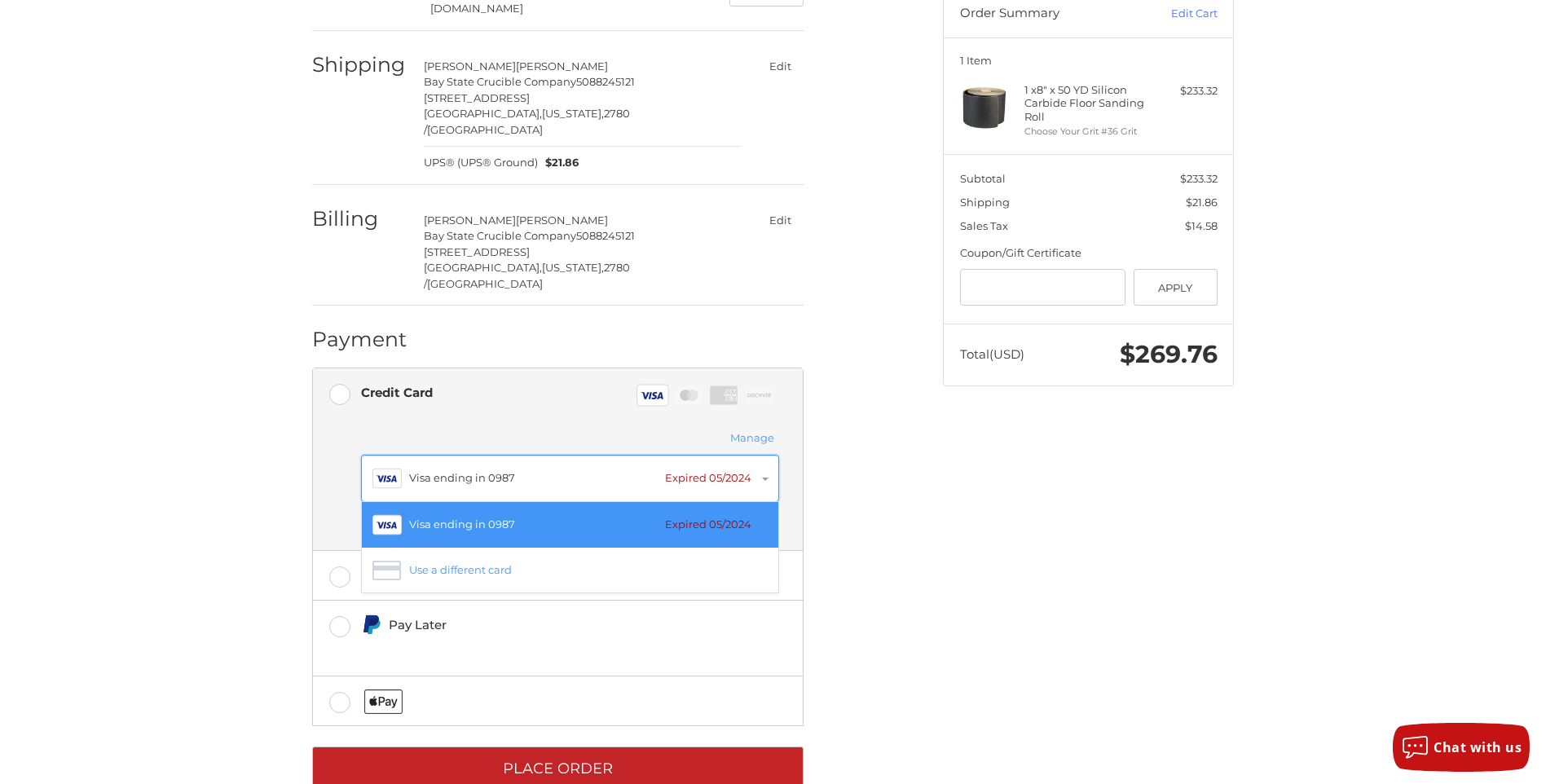
click at [418, 470] on div "Visa ending in 0987" at bounding box center [533, 478] width 247 height 16
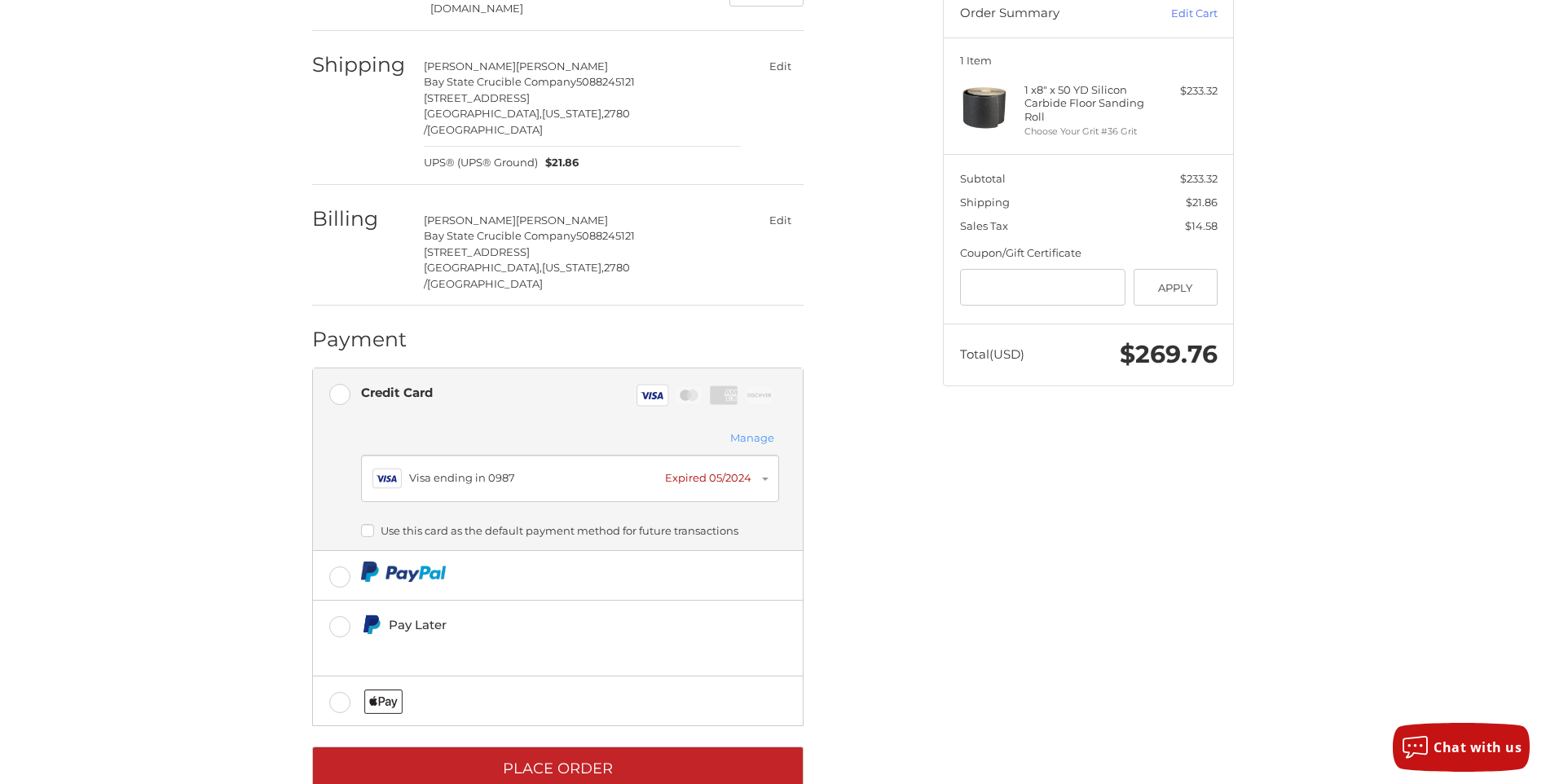
click at [369, 523] on label "Use this card as the default payment method for future transactions" at bounding box center [570, 530] width 418 height 13
click at [443, 463] on div "Visa Visa ending in 0987 Expired 05/2024" at bounding box center [570, 478] width 395 height 30
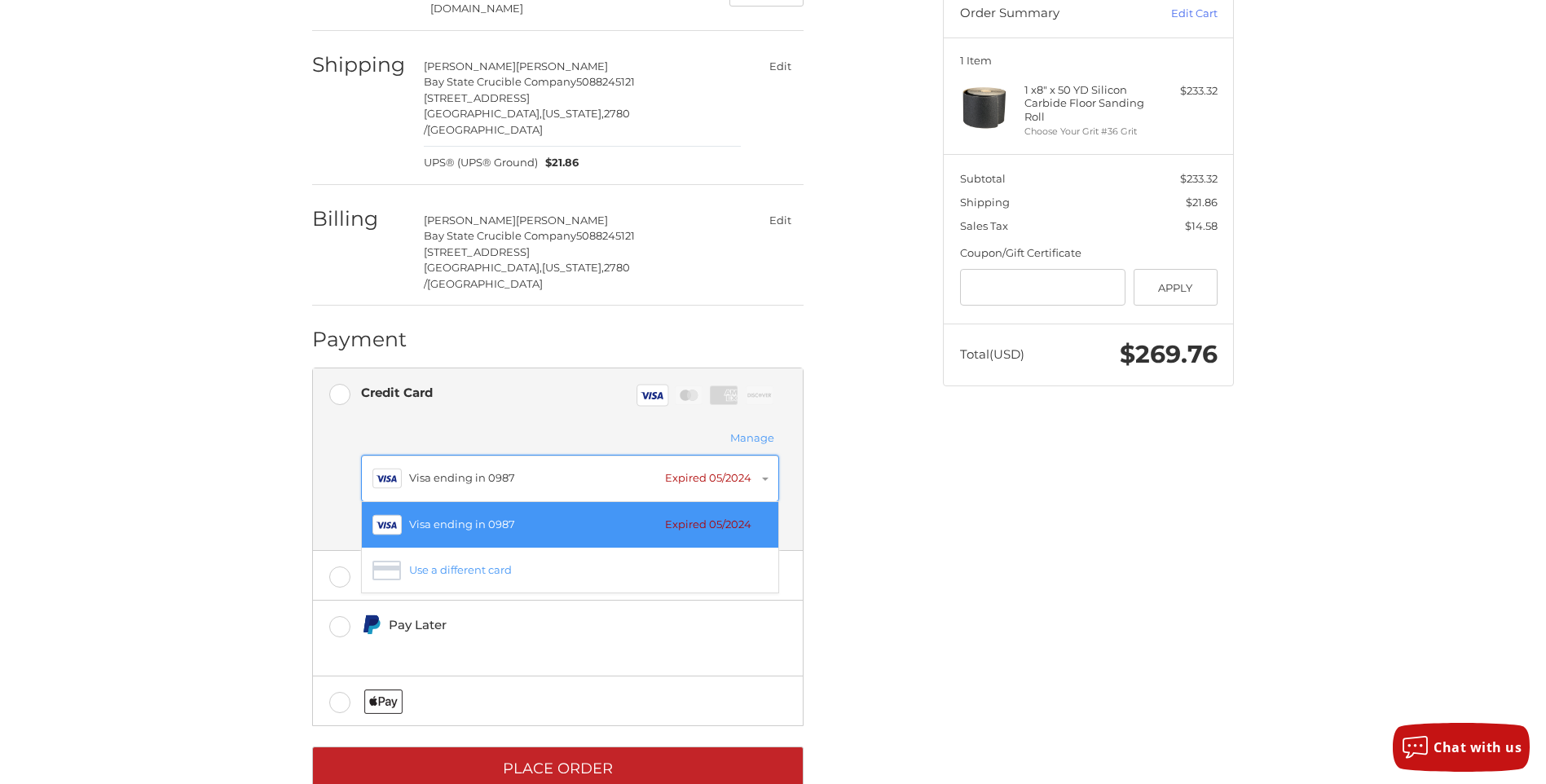
click at [443, 470] on div "Visa ending in 0987" at bounding box center [533, 478] width 247 height 16
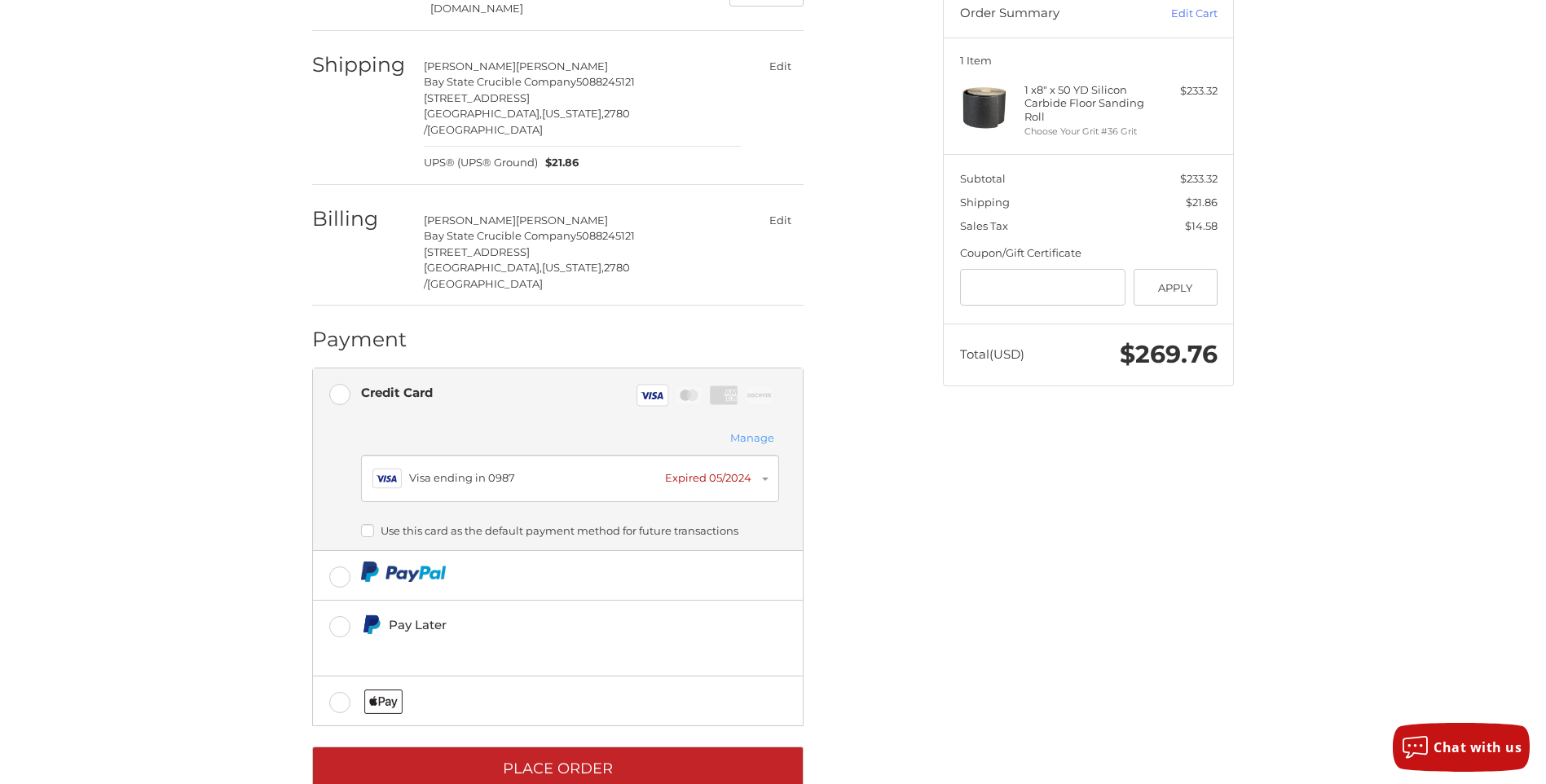
click at [367, 523] on label "Use this card as the default payment method for future transactions" at bounding box center [570, 530] width 418 height 13
click at [755, 429] on button "Manage" at bounding box center [751, 438] width 53 height 18
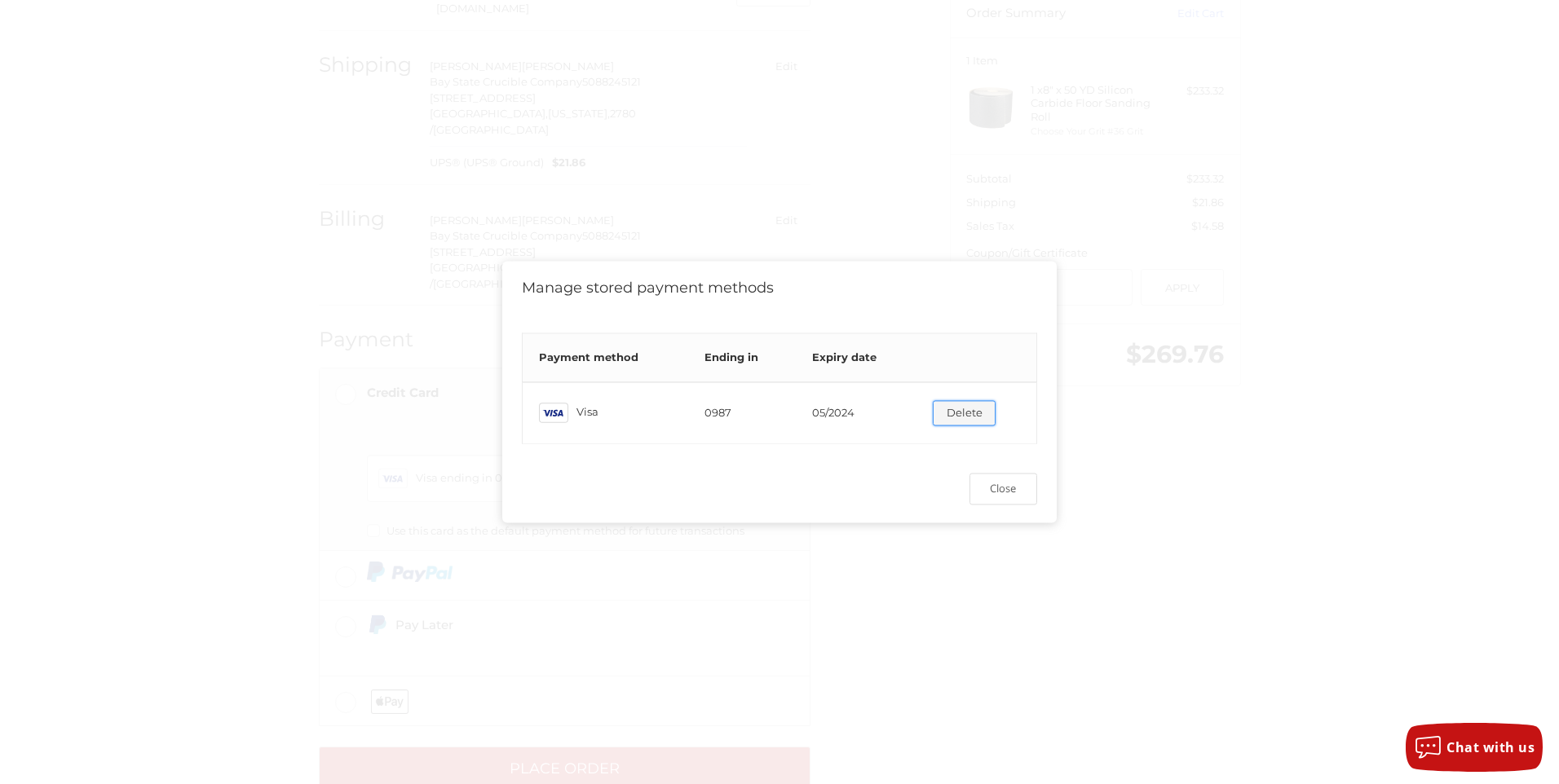
click at [955, 406] on button "Delete" at bounding box center [964, 413] width 62 height 25
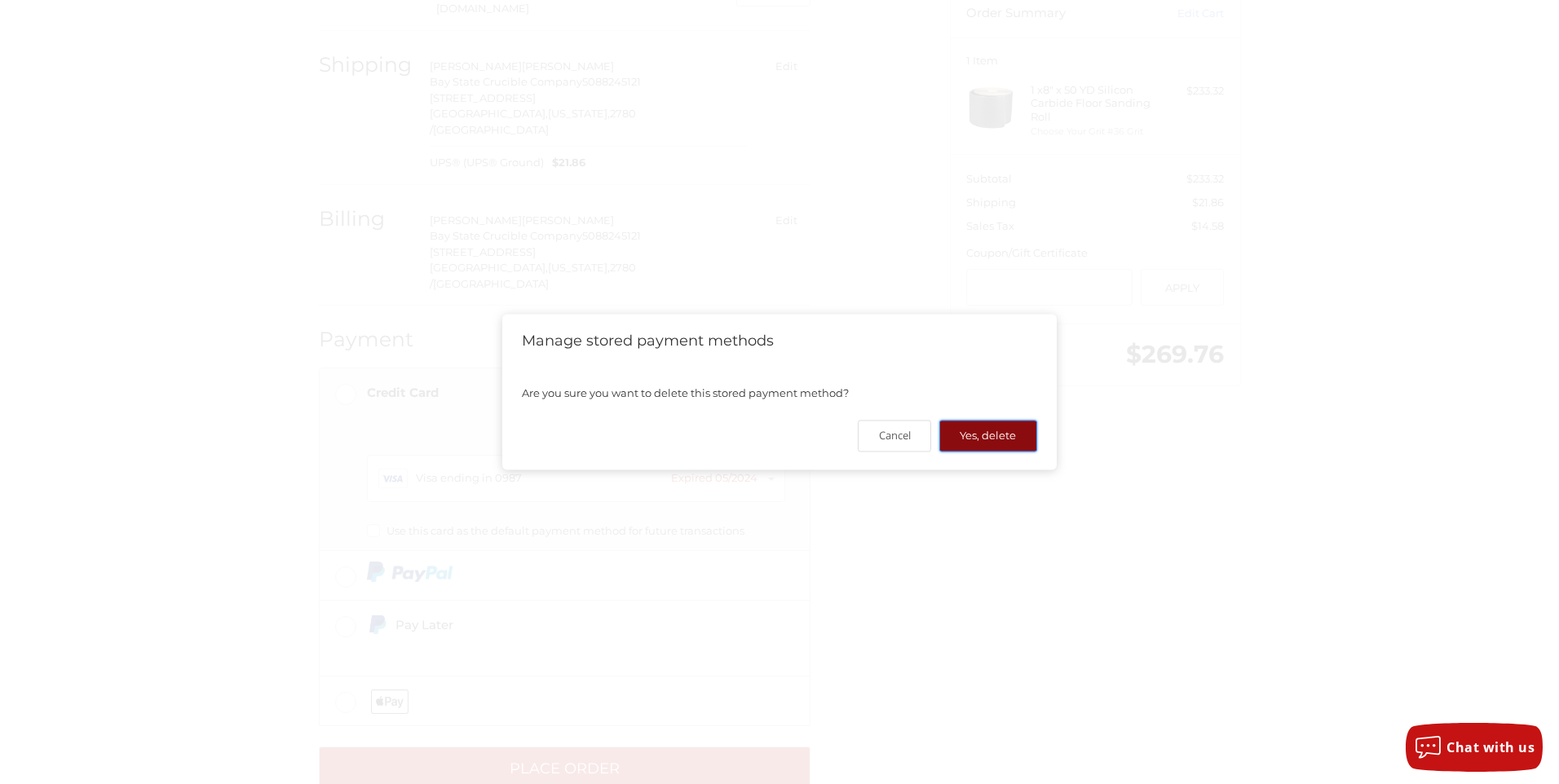
click at [997, 439] on button "Yes, delete" at bounding box center [988, 436] width 98 height 32
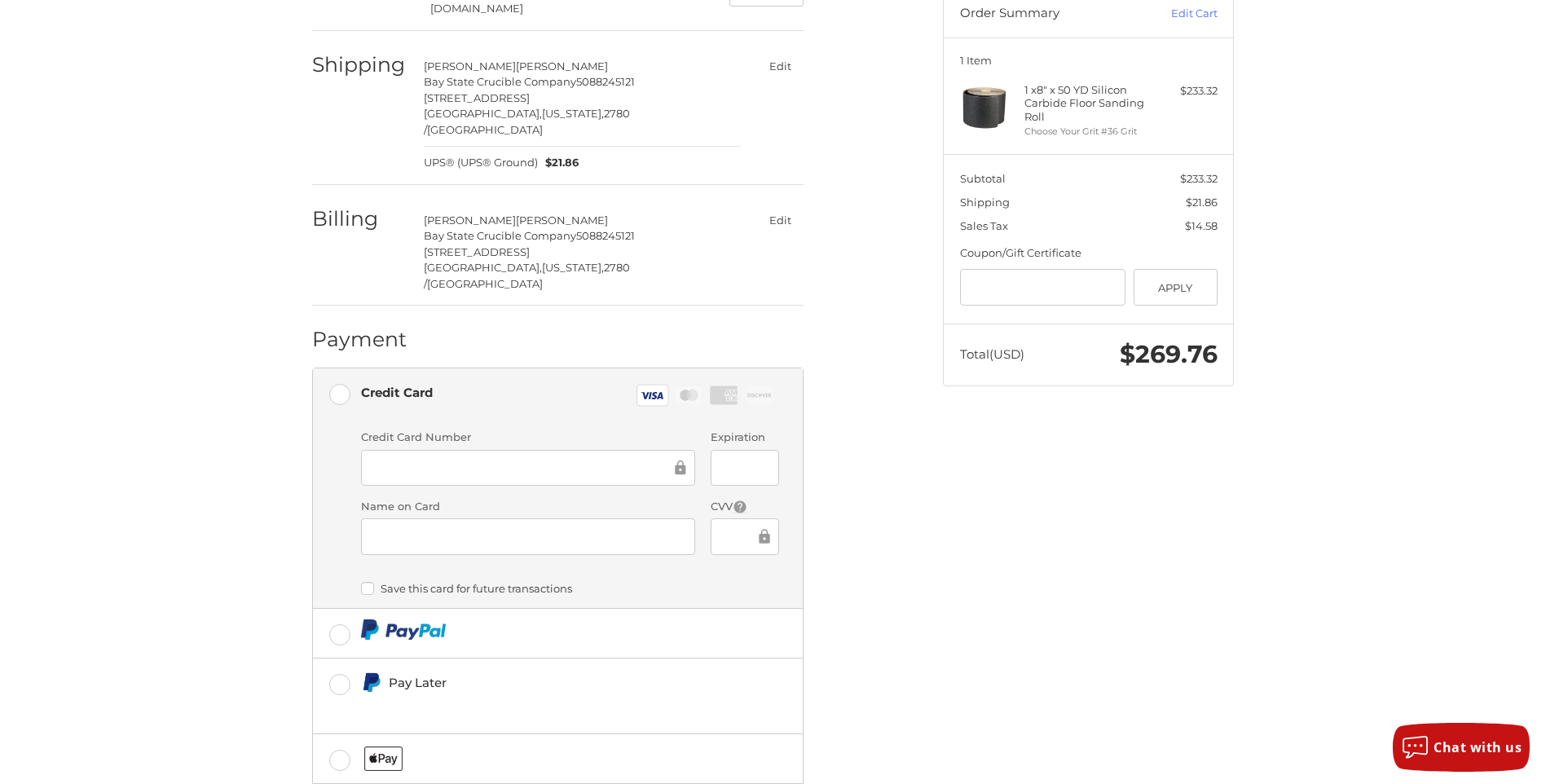
click at [369, 582] on label "Save this card for future transactions" at bounding box center [570, 588] width 418 height 13
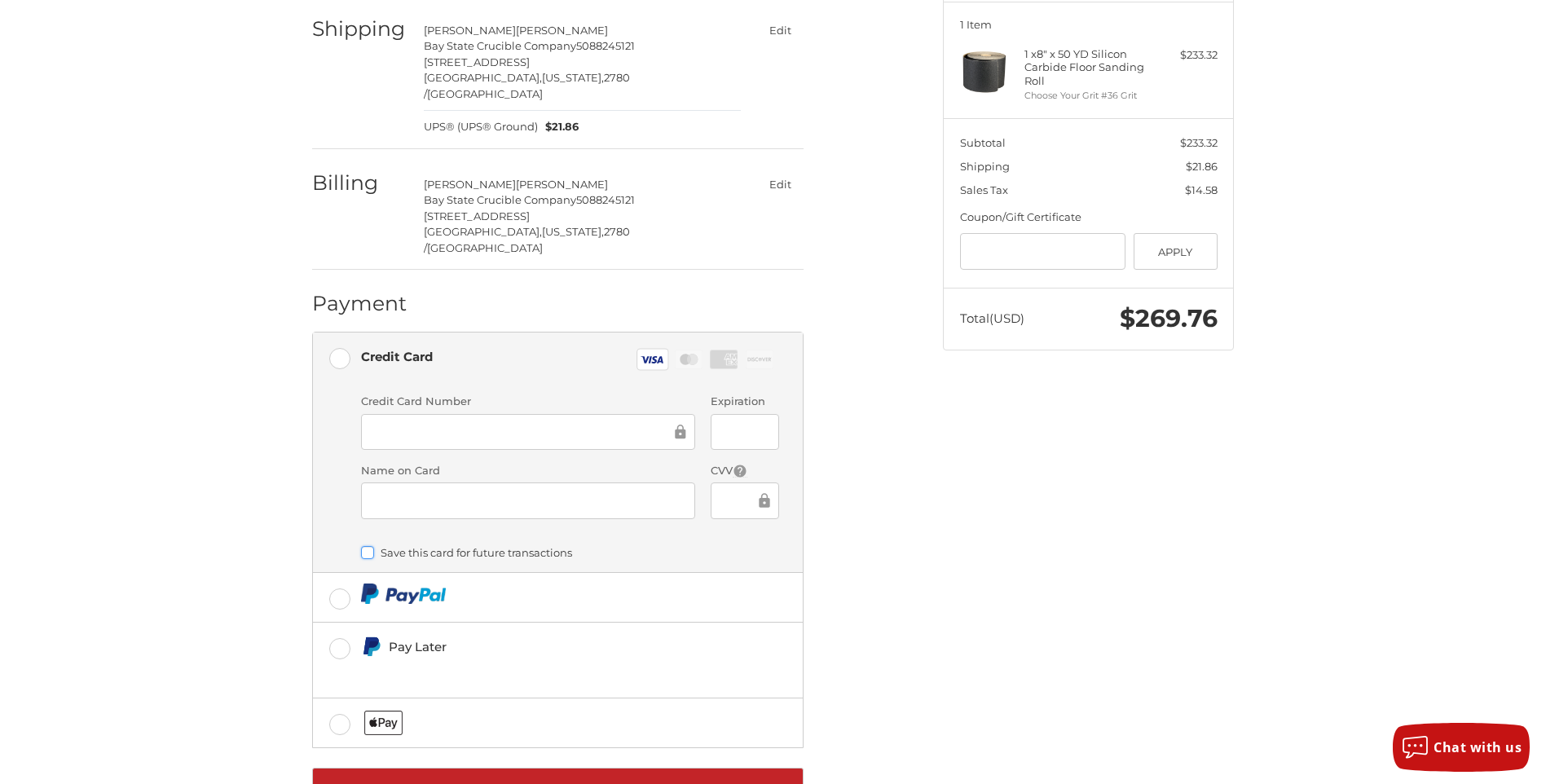
scroll to position [229, 0]
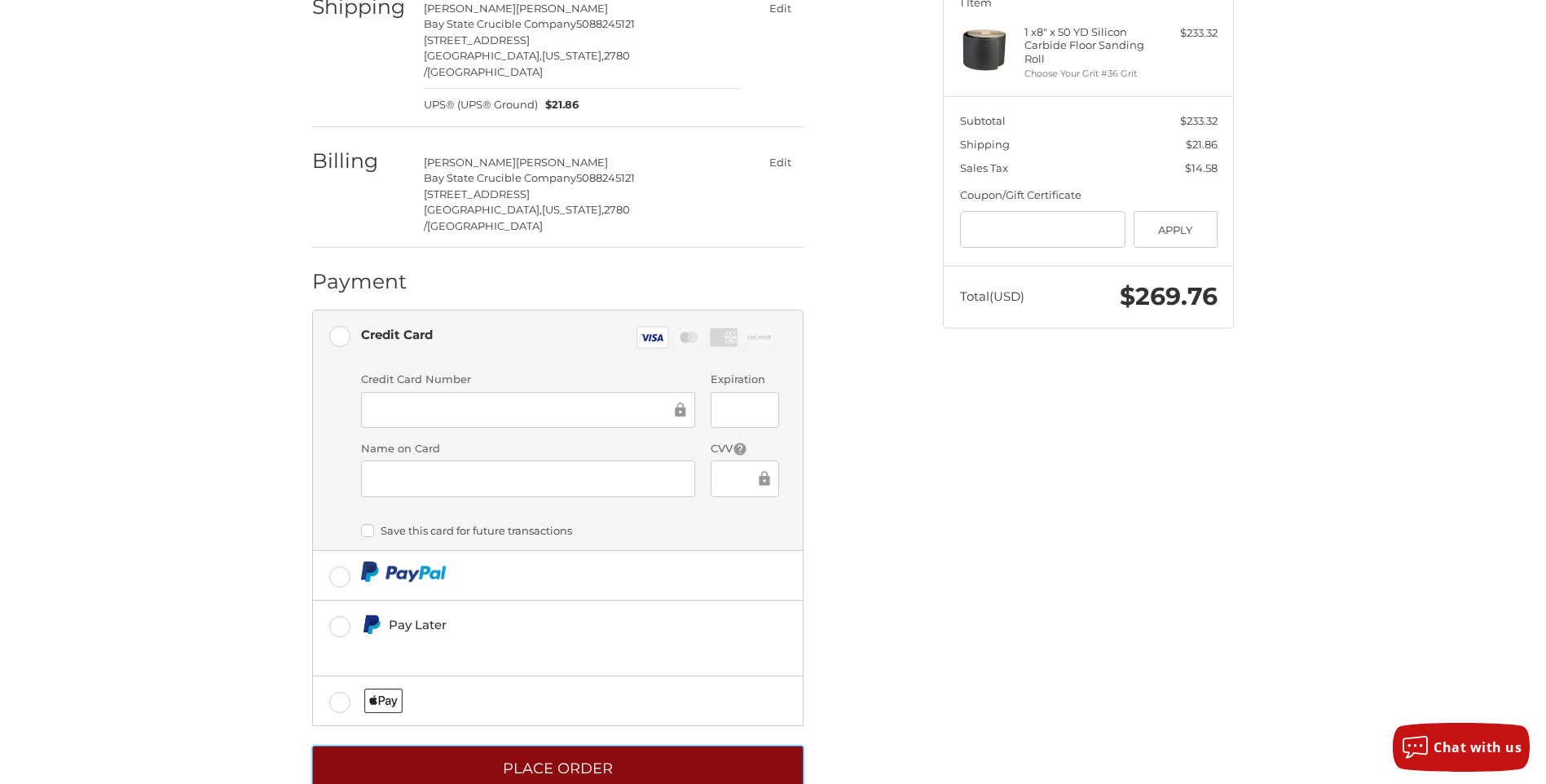
click at [542, 745] on button "Place Order" at bounding box center [558, 768] width 491 height 45
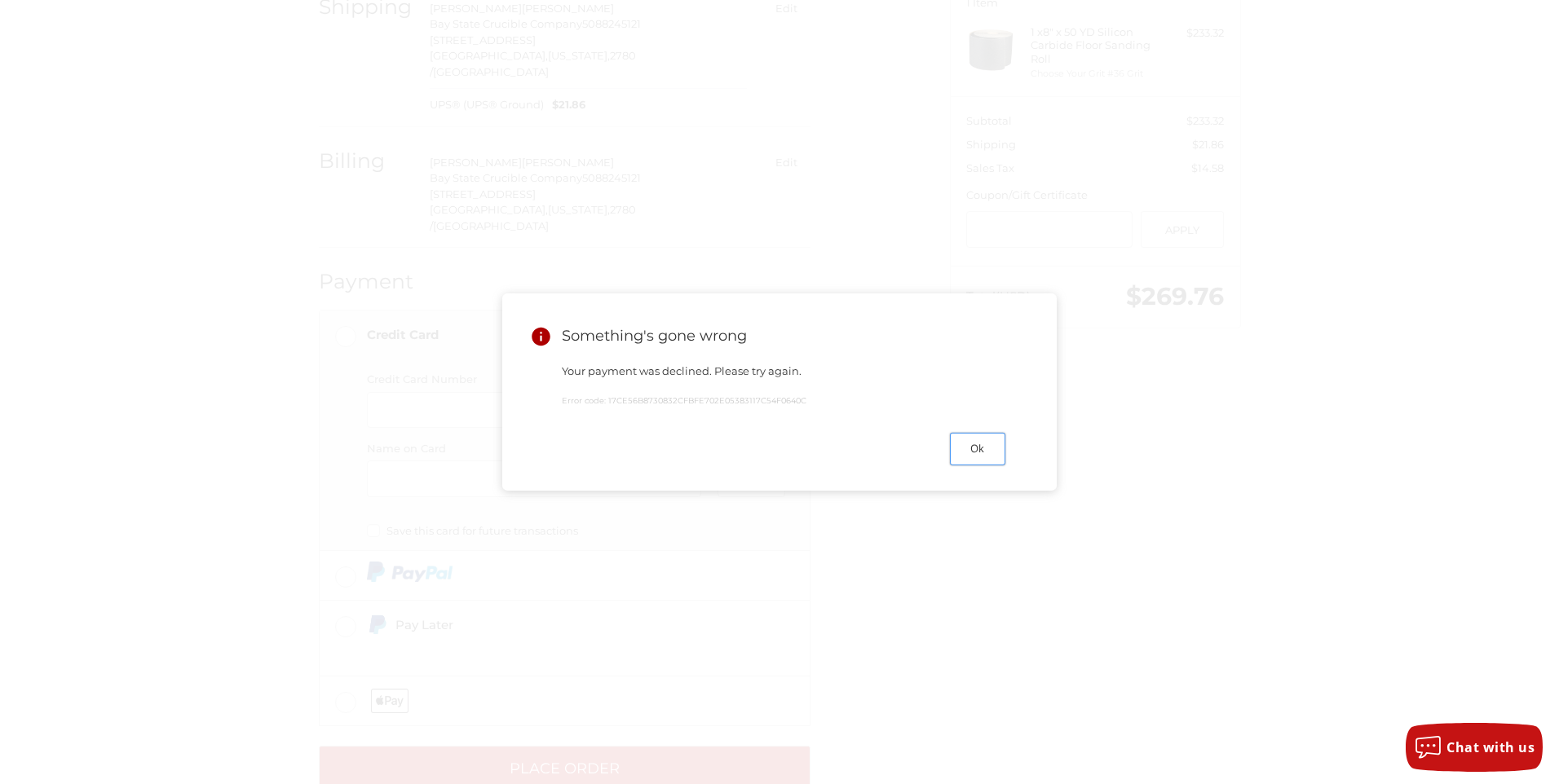
click at [980, 459] on button "Ok" at bounding box center [977, 448] width 55 height 32
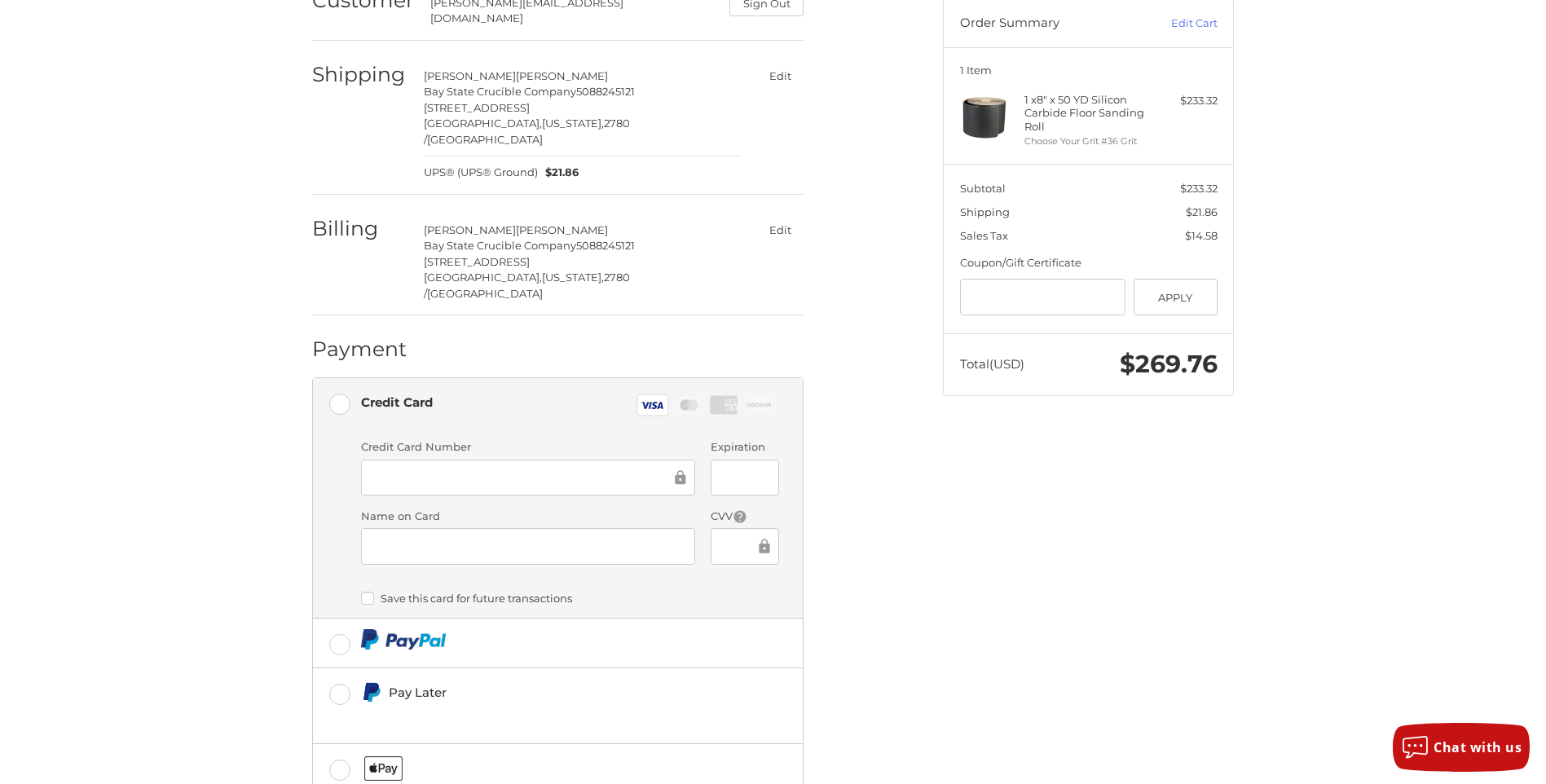
scroll to position [66, 0]
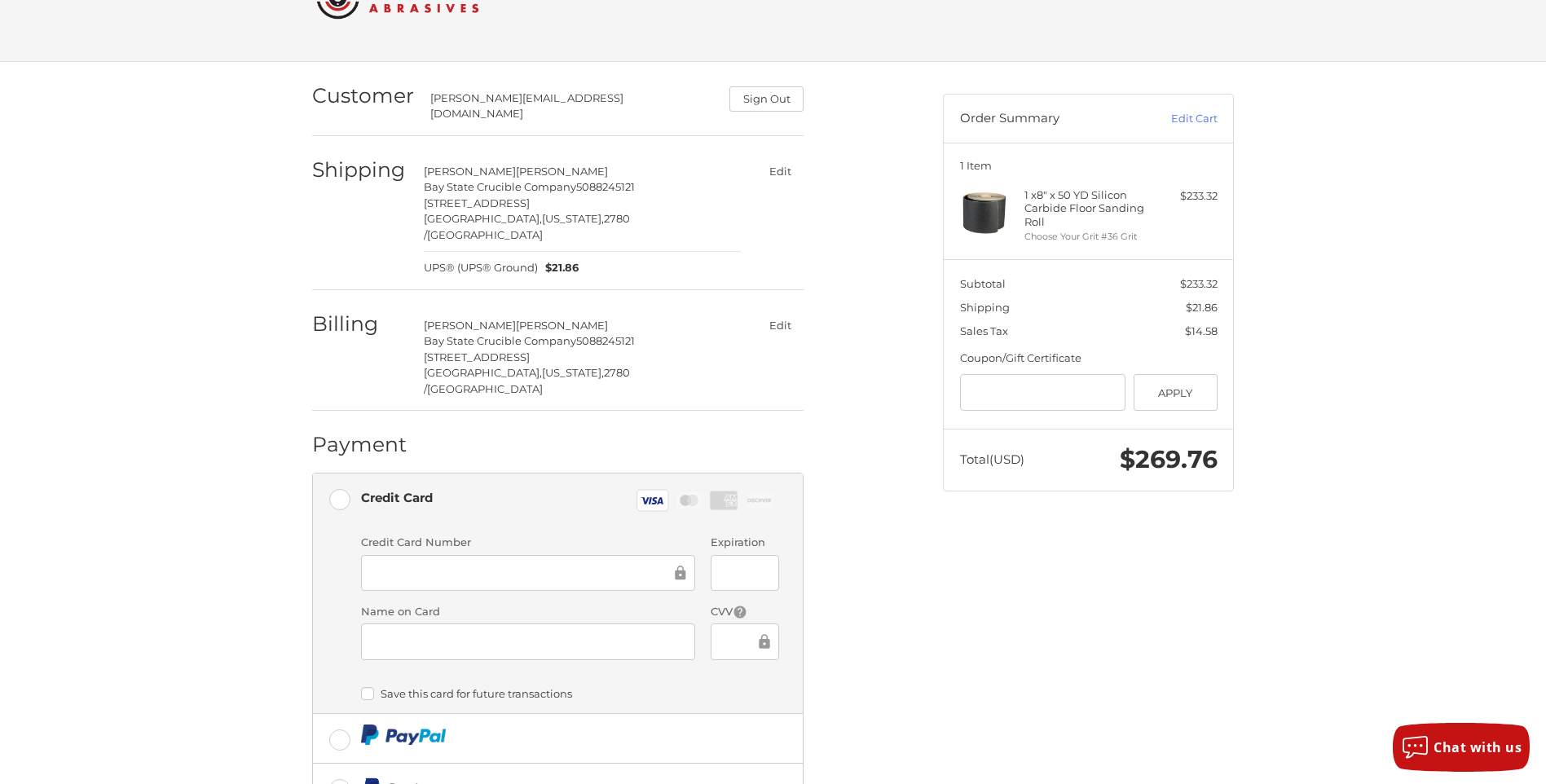
click at [779, 314] on button "Edit" at bounding box center [780, 325] width 48 height 24
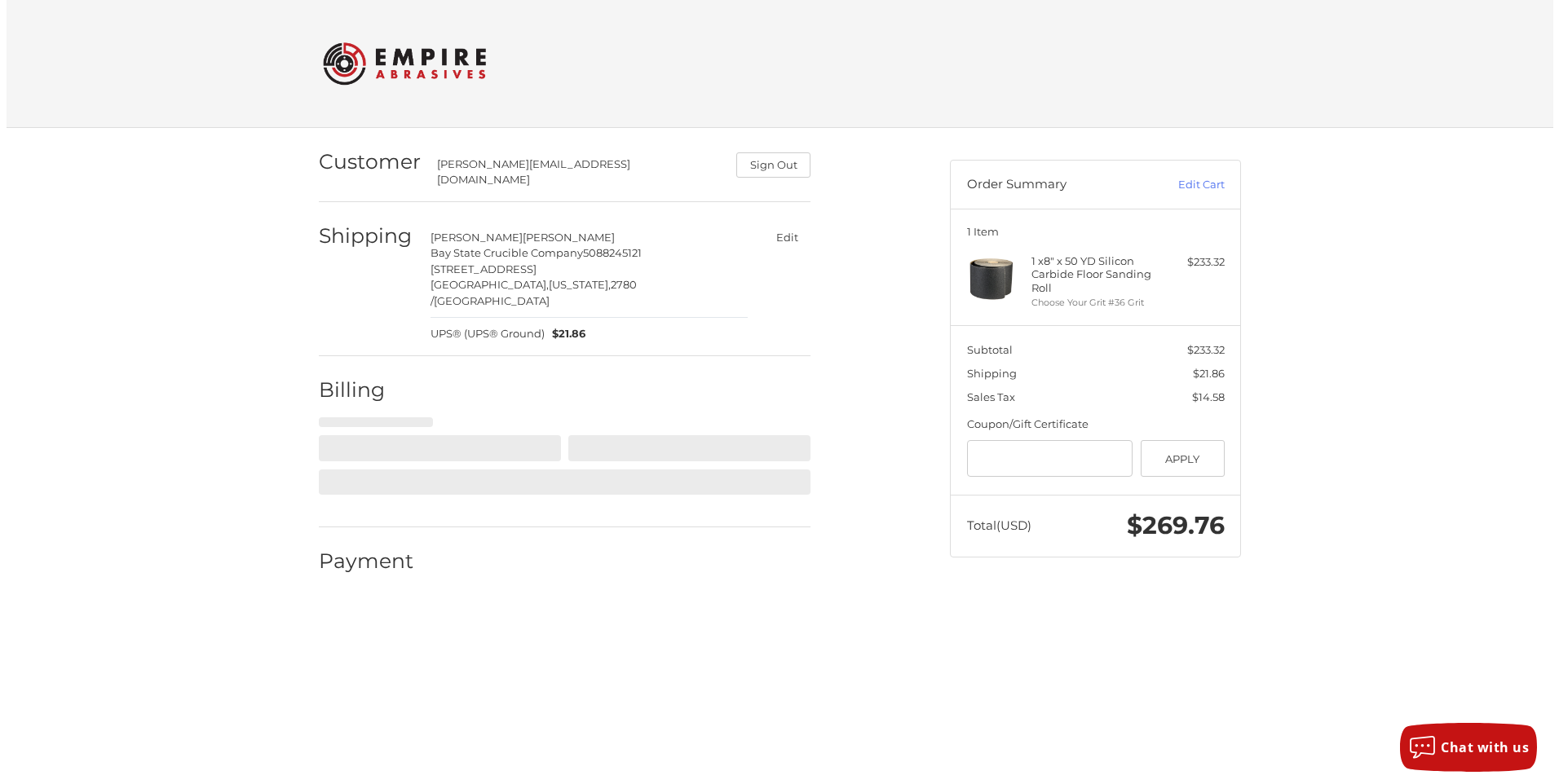
scroll to position [0, 0]
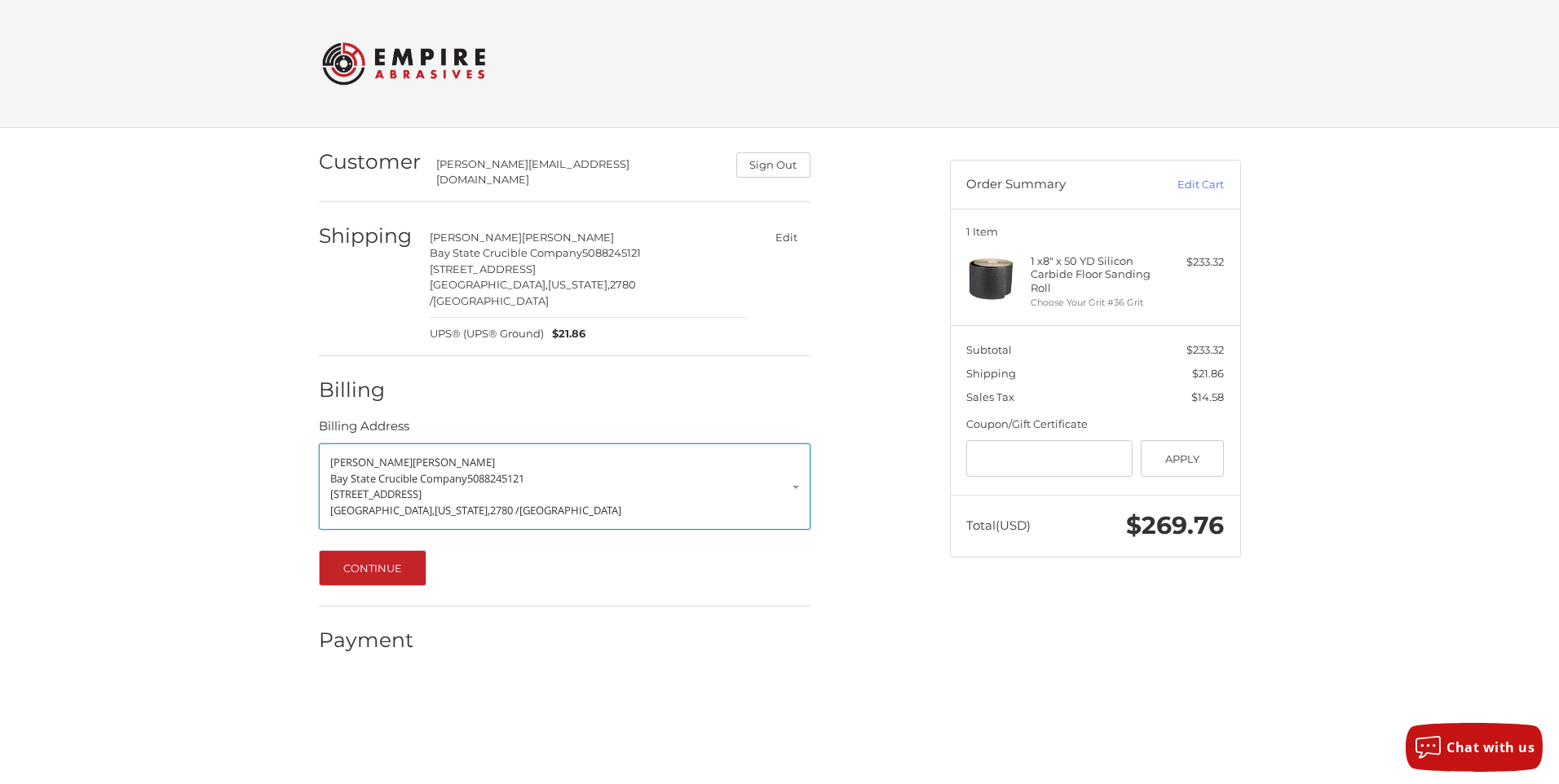
click at [416, 487] on span "740 West Water Street" at bounding box center [376, 494] width 91 height 15
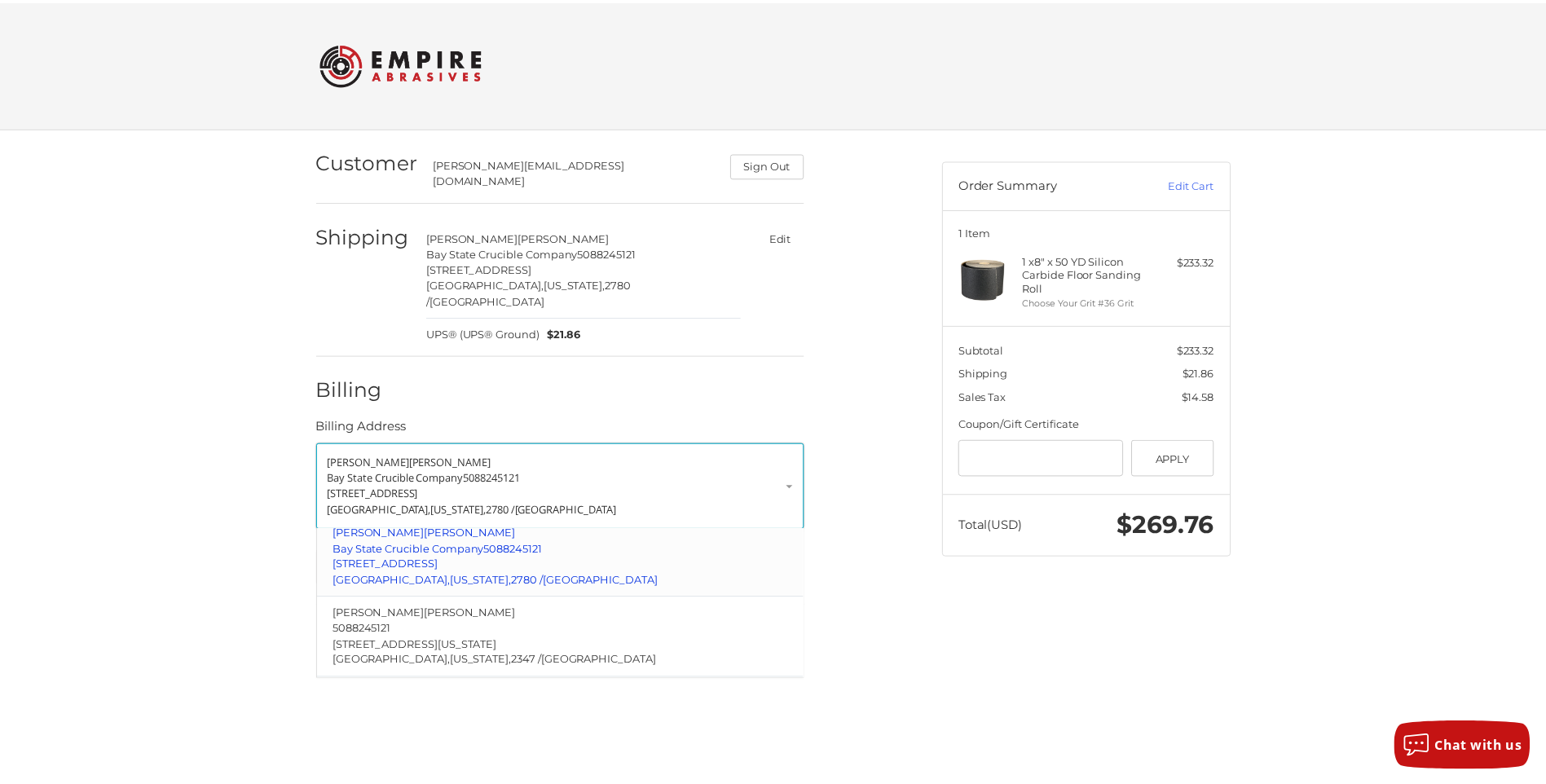
scroll to position [136, 0]
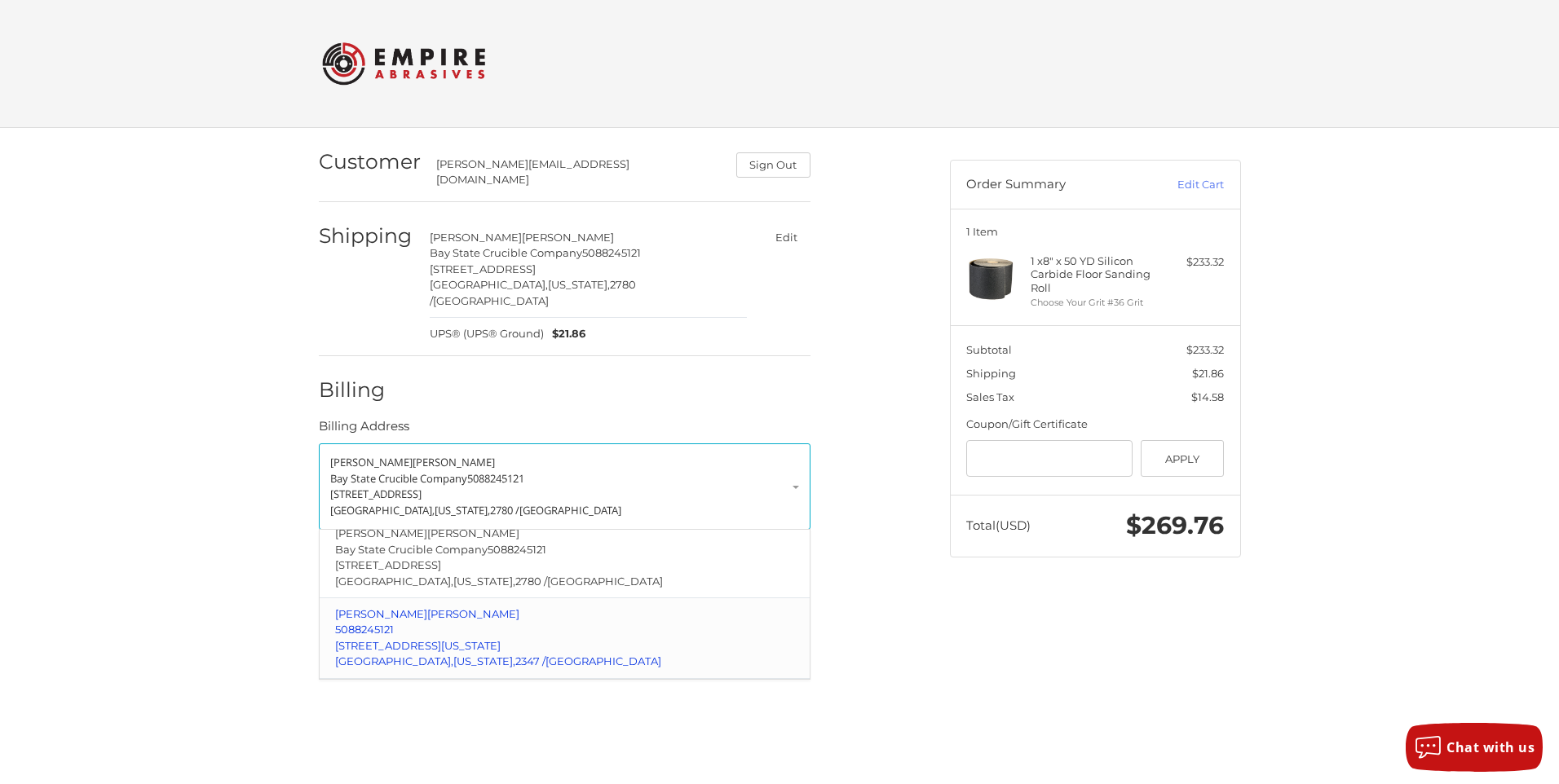
click at [382, 622] on span "5088245121" at bounding box center [363, 629] width 58 height 13
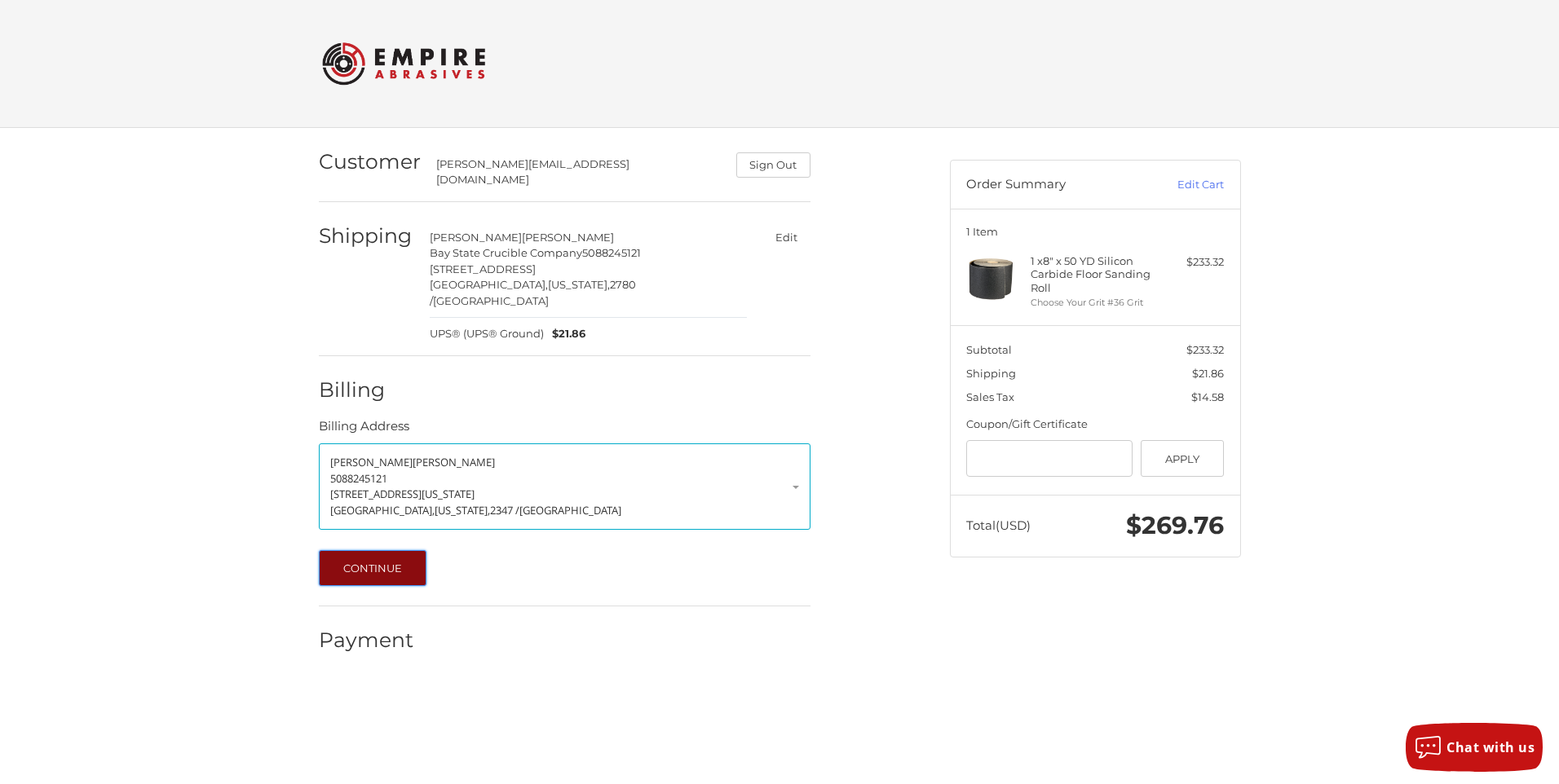
click at [373, 550] on button "Continue" at bounding box center [373, 568] width 109 height 36
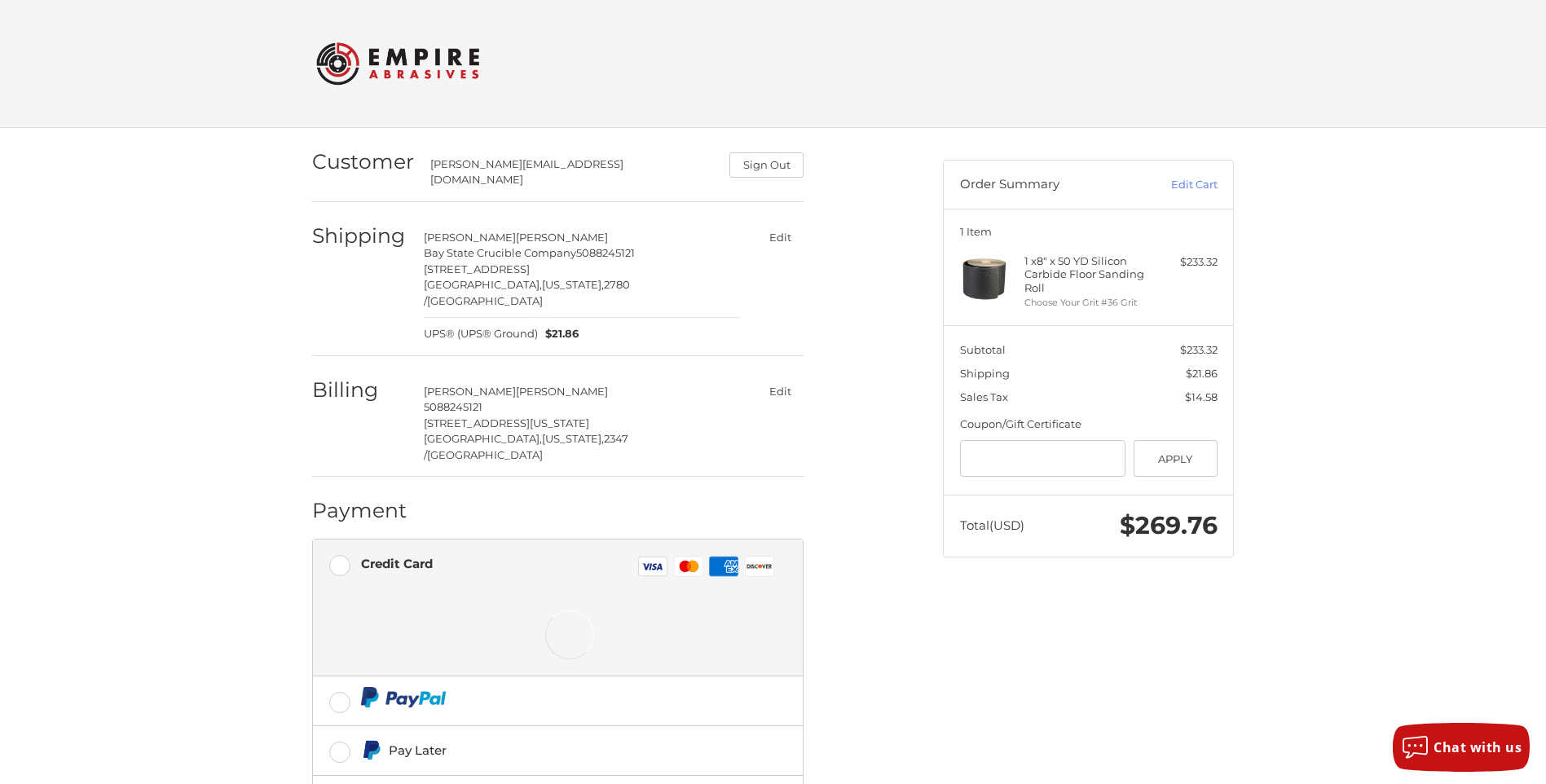
scroll to position [99, 0]
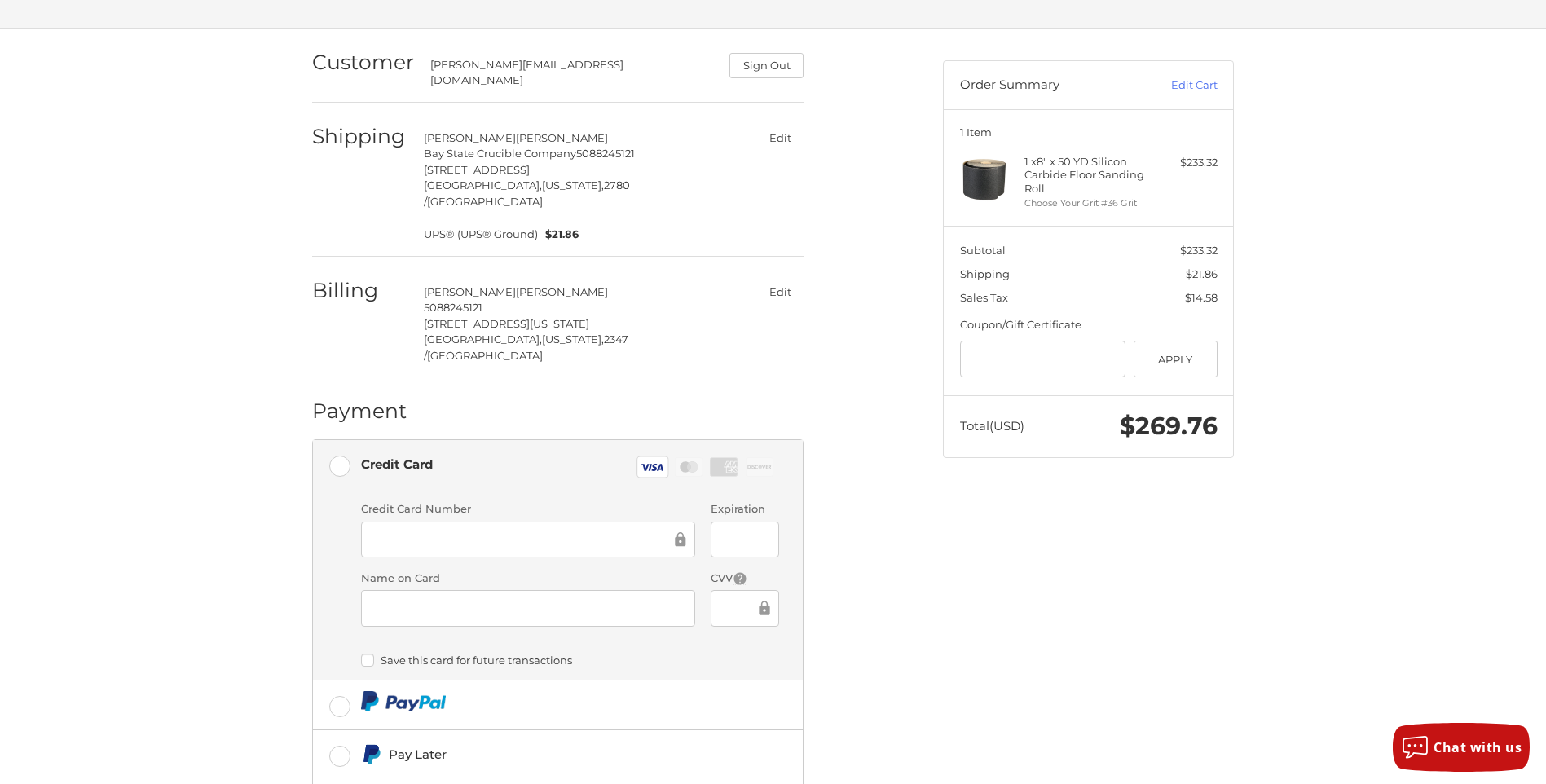
click at [715, 521] on div at bounding box center [745, 539] width 67 height 37
click at [367, 653] on label "Save this card for future transactions" at bounding box center [570, 660] width 418 height 13
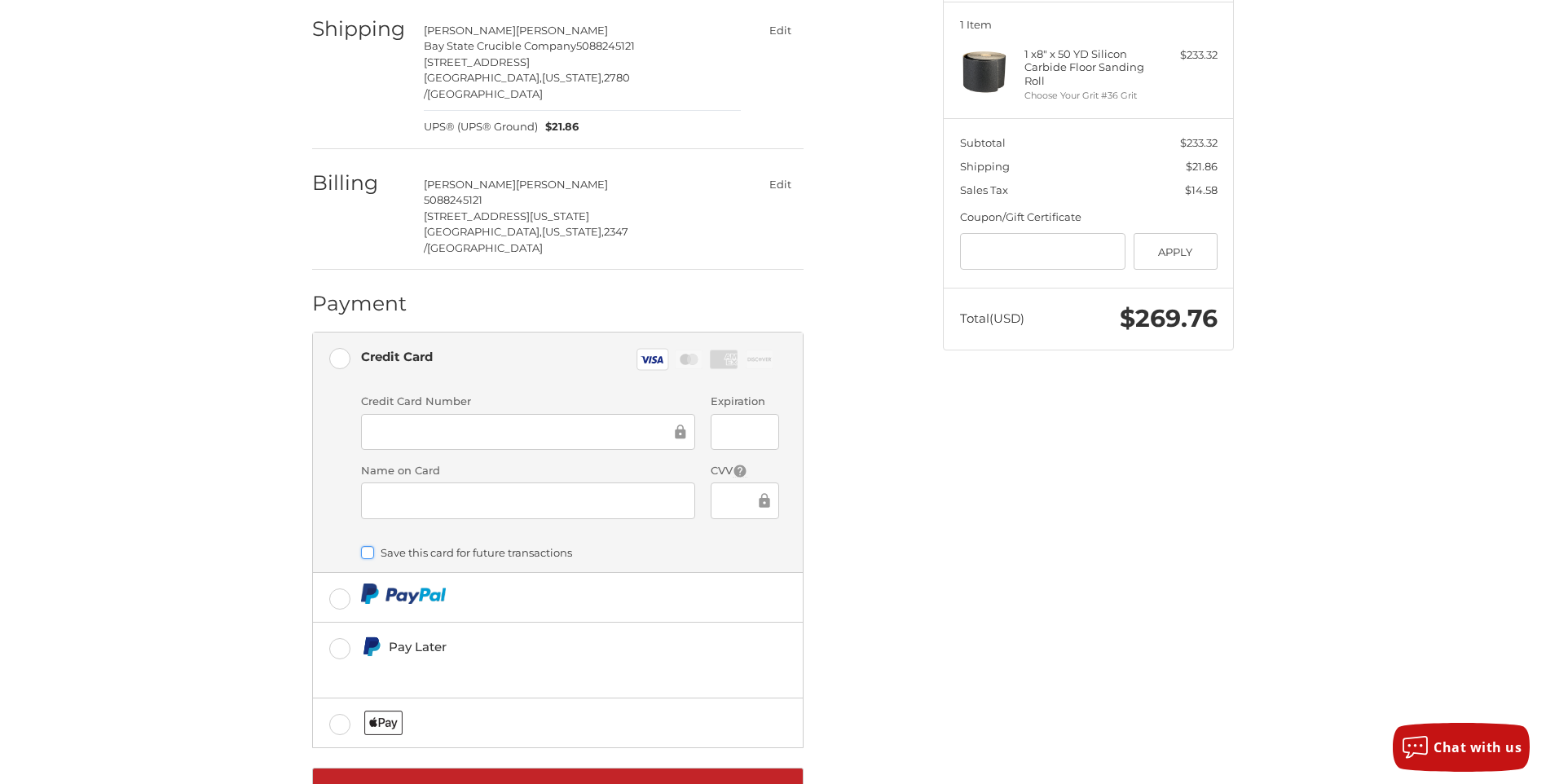
scroll to position [229, 0]
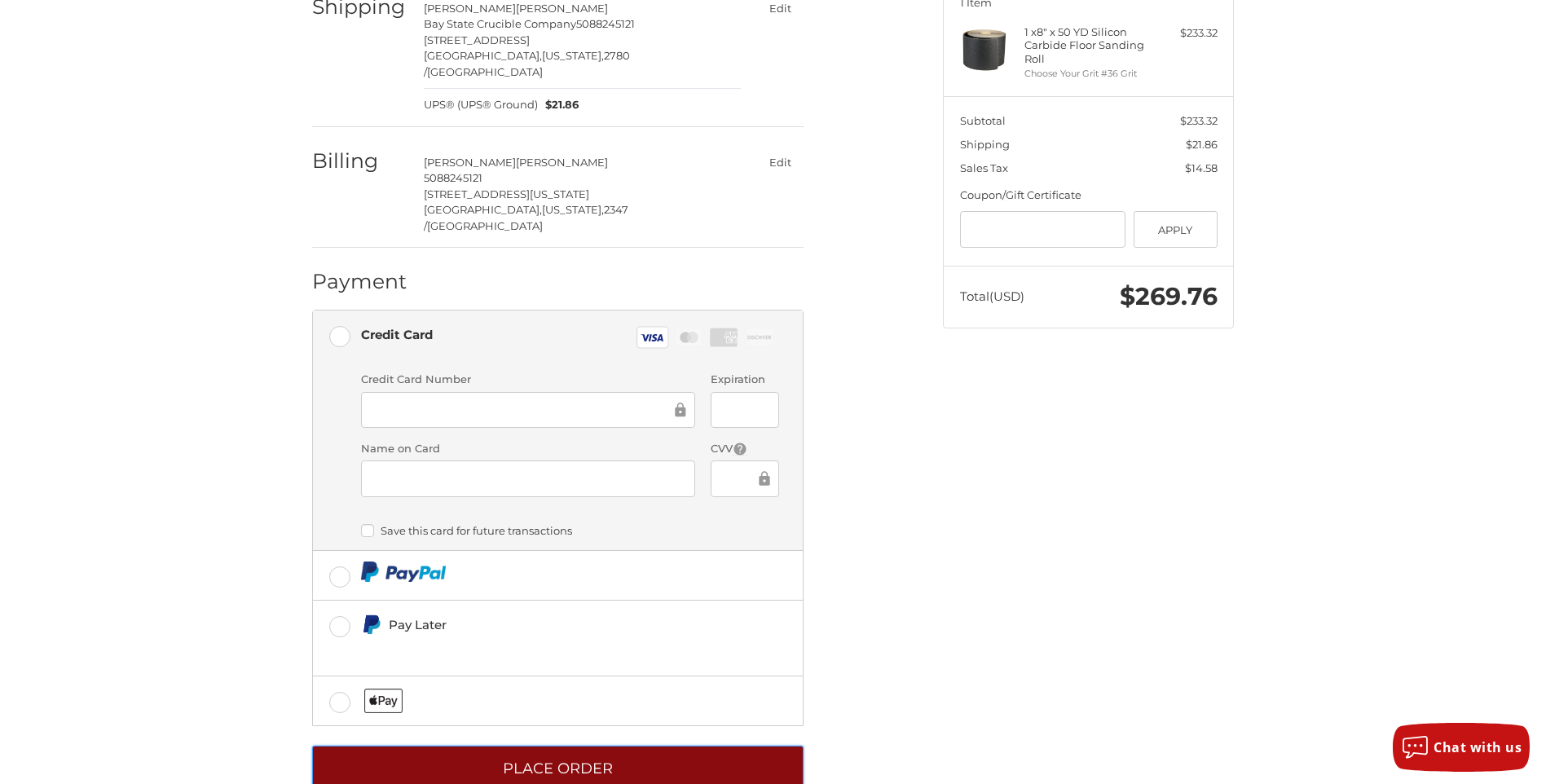
click at [542, 745] on button "Place Order" at bounding box center [558, 768] width 491 height 45
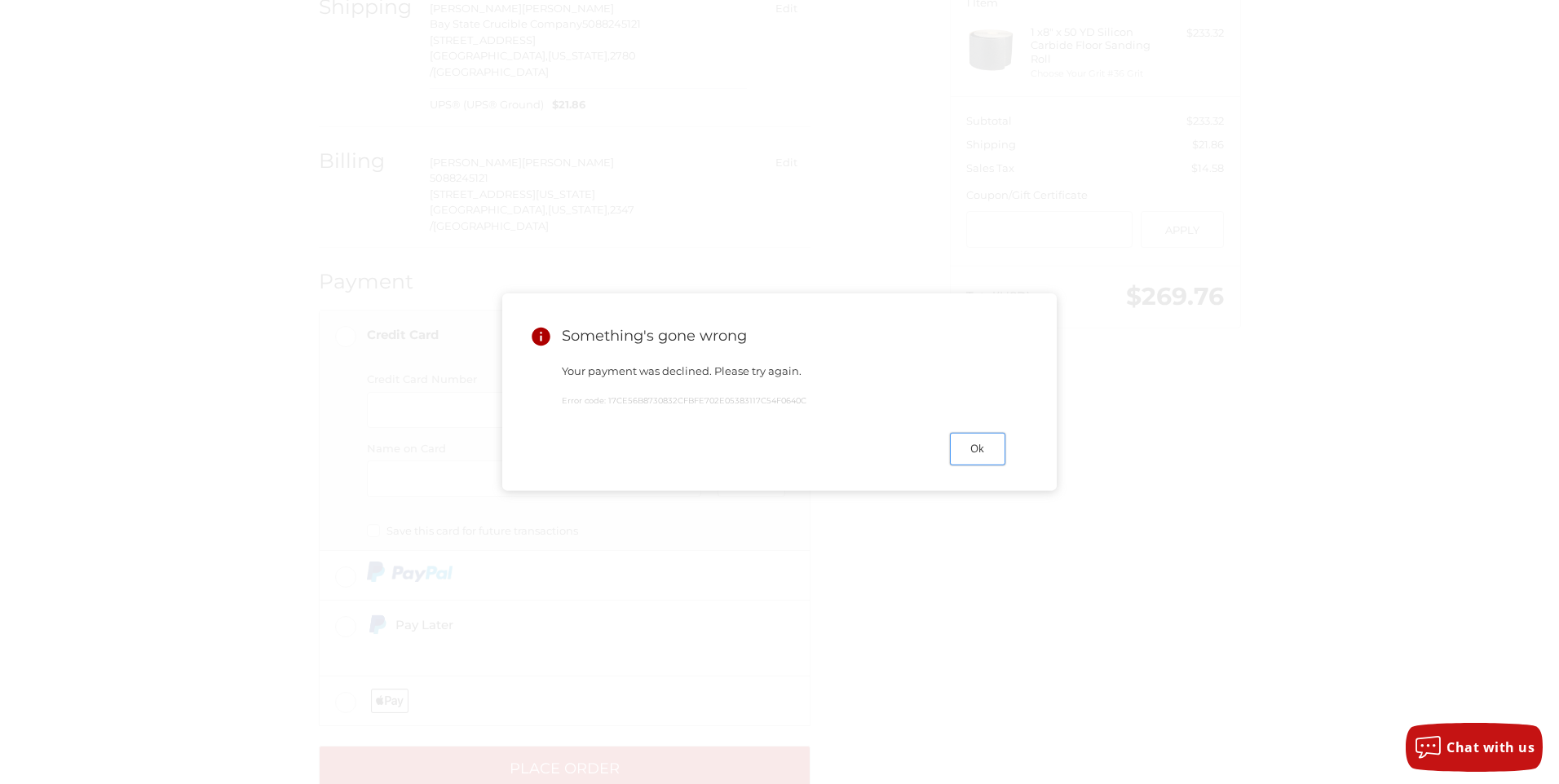
click at [977, 454] on button "Ok" at bounding box center [977, 448] width 55 height 32
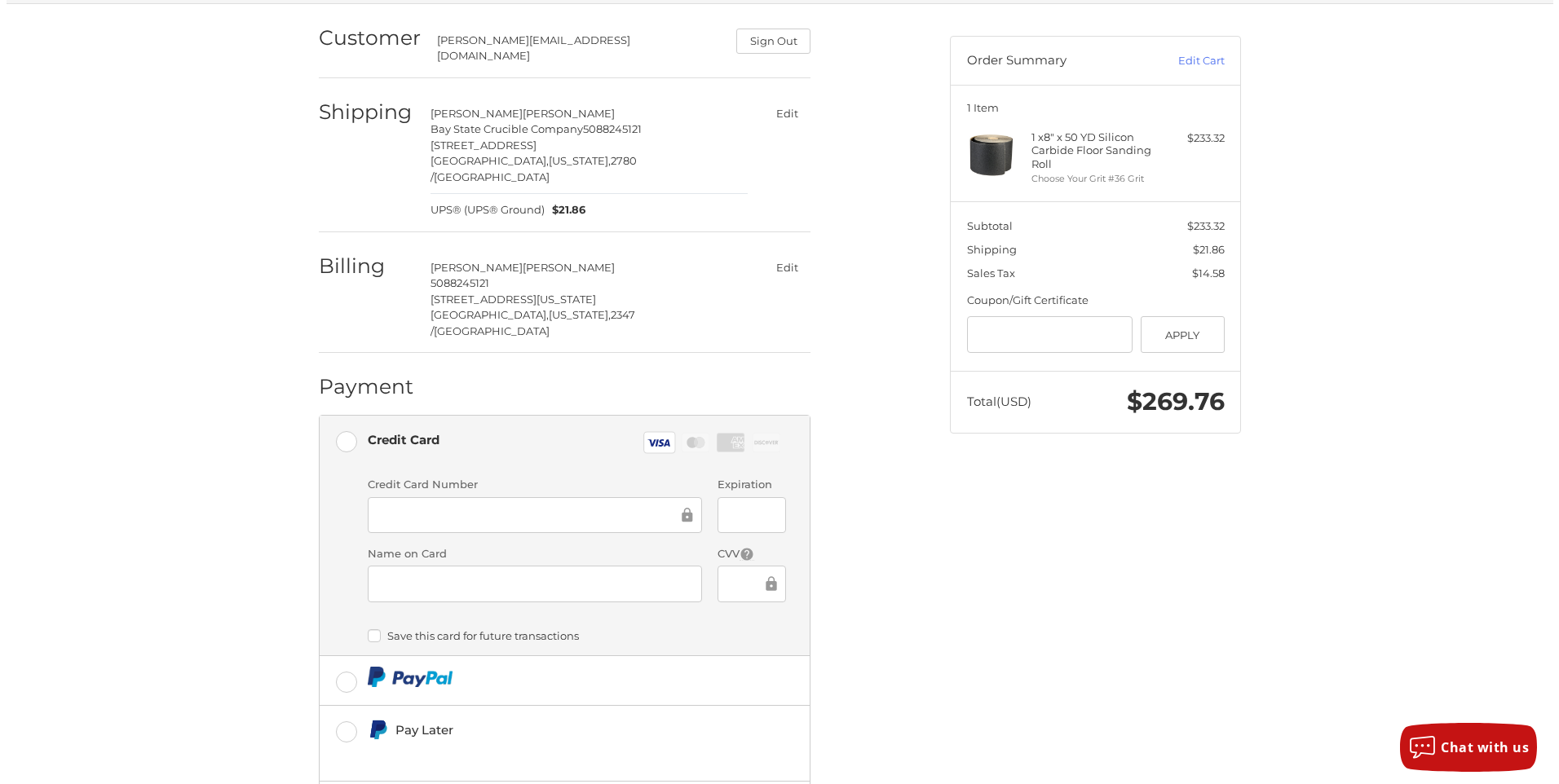
scroll to position [0, 0]
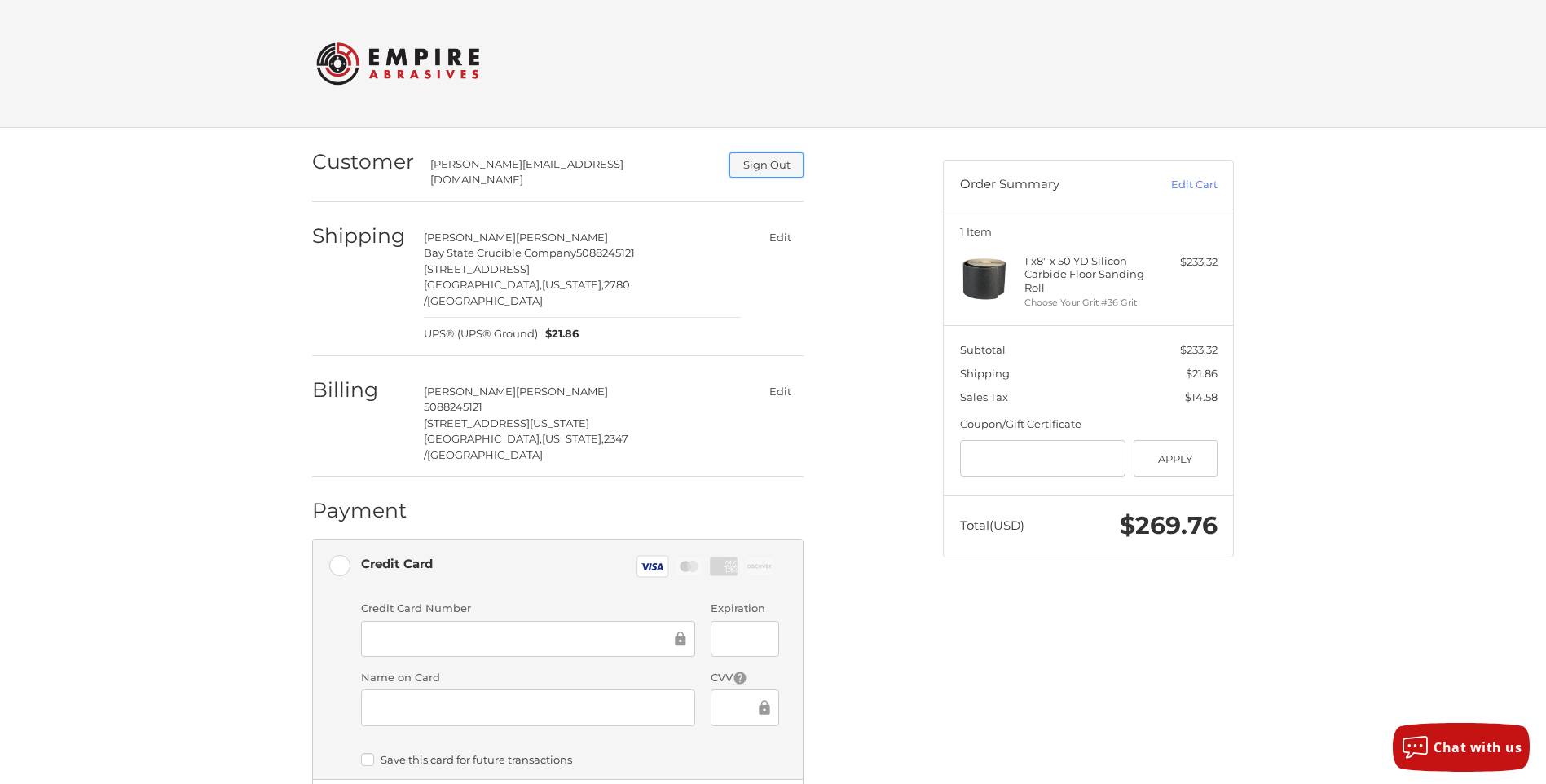
click at [773, 163] on button "Sign Out" at bounding box center [766, 164] width 74 height 25
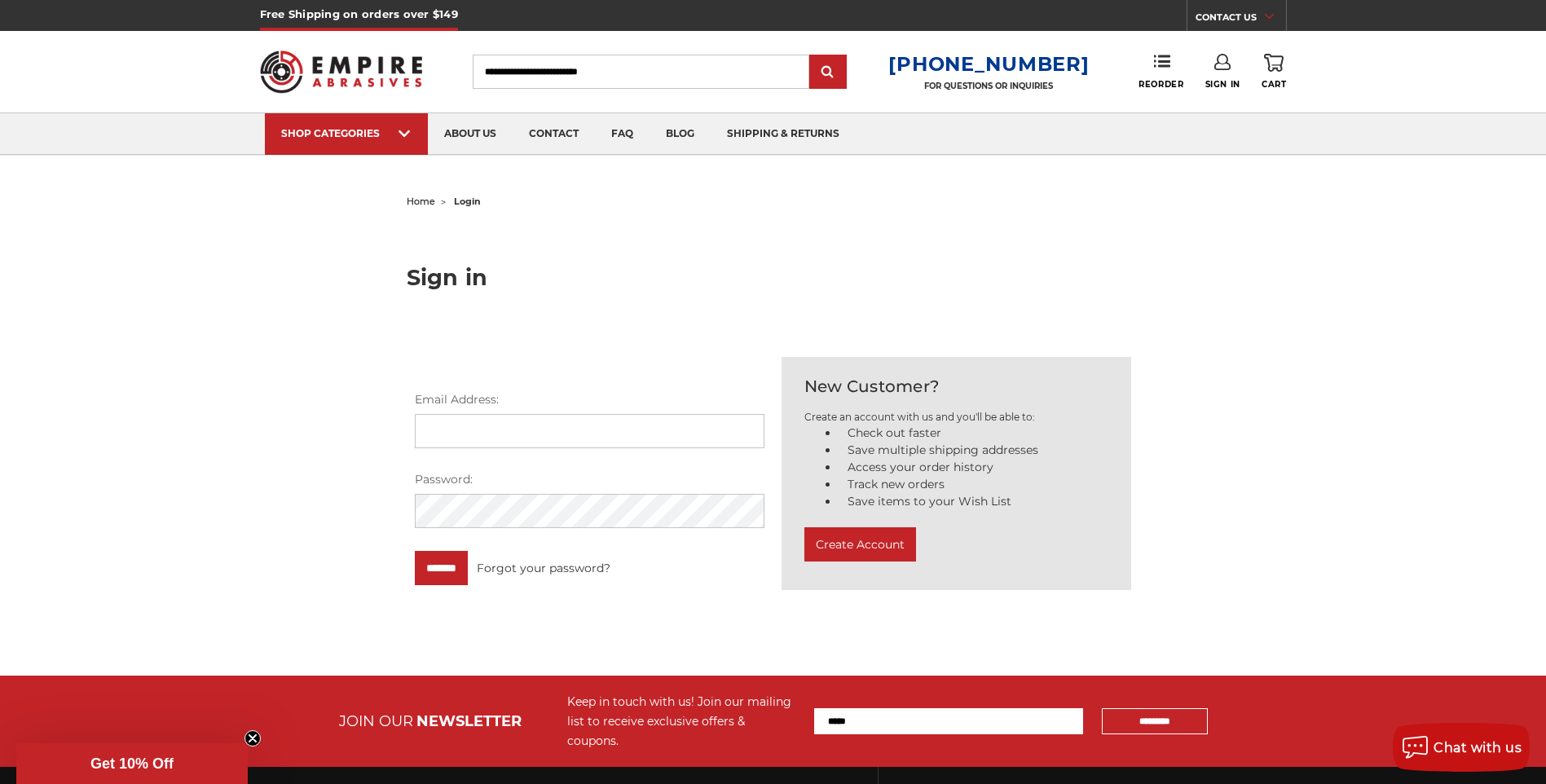
type input "**********"
click at [413, 512] on form "**********" at bounding box center [590, 488] width 367 height 194
click at [268, 289] on div "**********" at bounding box center [773, 399] width 1152 height 417
click at [413, 514] on form "**********" at bounding box center [590, 488] width 367 height 194
drag, startPoint x: 414, startPoint y: 510, endPoint x: 305, endPoint y: 428, distance: 136.4
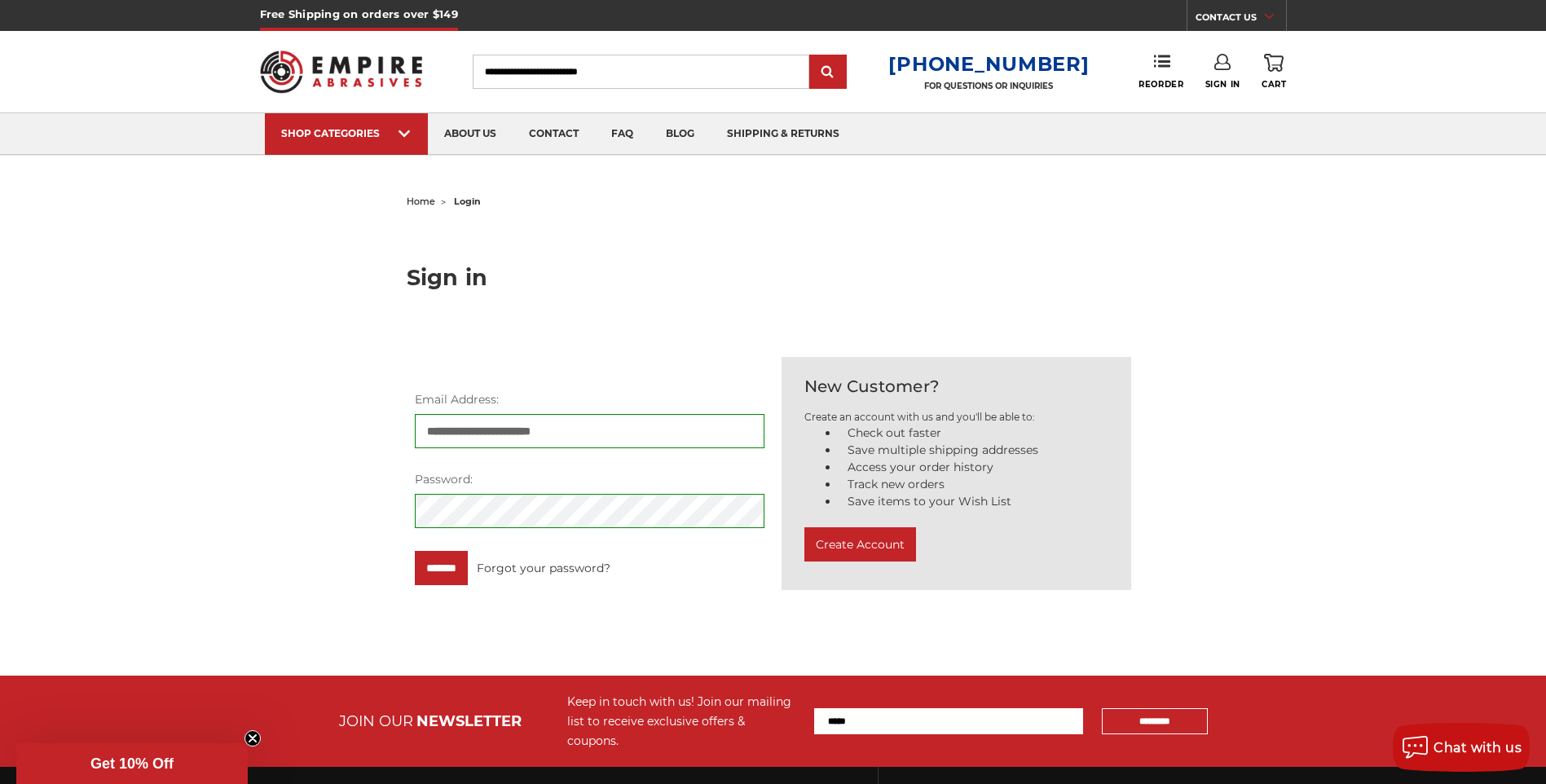
click at [298, 422] on div "**********" at bounding box center [773, 399] width 1152 height 417
click at [382, 509] on div "**********" at bounding box center [773, 399] width 1152 height 417
drag, startPoint x: 410, startPoint y: 510, endPoint x: 334, endPoint y: 472, distance: 85.0
click at [334, 472] on div "**********" at bounding box center [773, 399] width 1152 height 417
click at [381, 498] on div "**********" at bounding box center [773, 399] width 1152 height 417
